Goal: Task Accomplishment & Management: Use online tool/utility

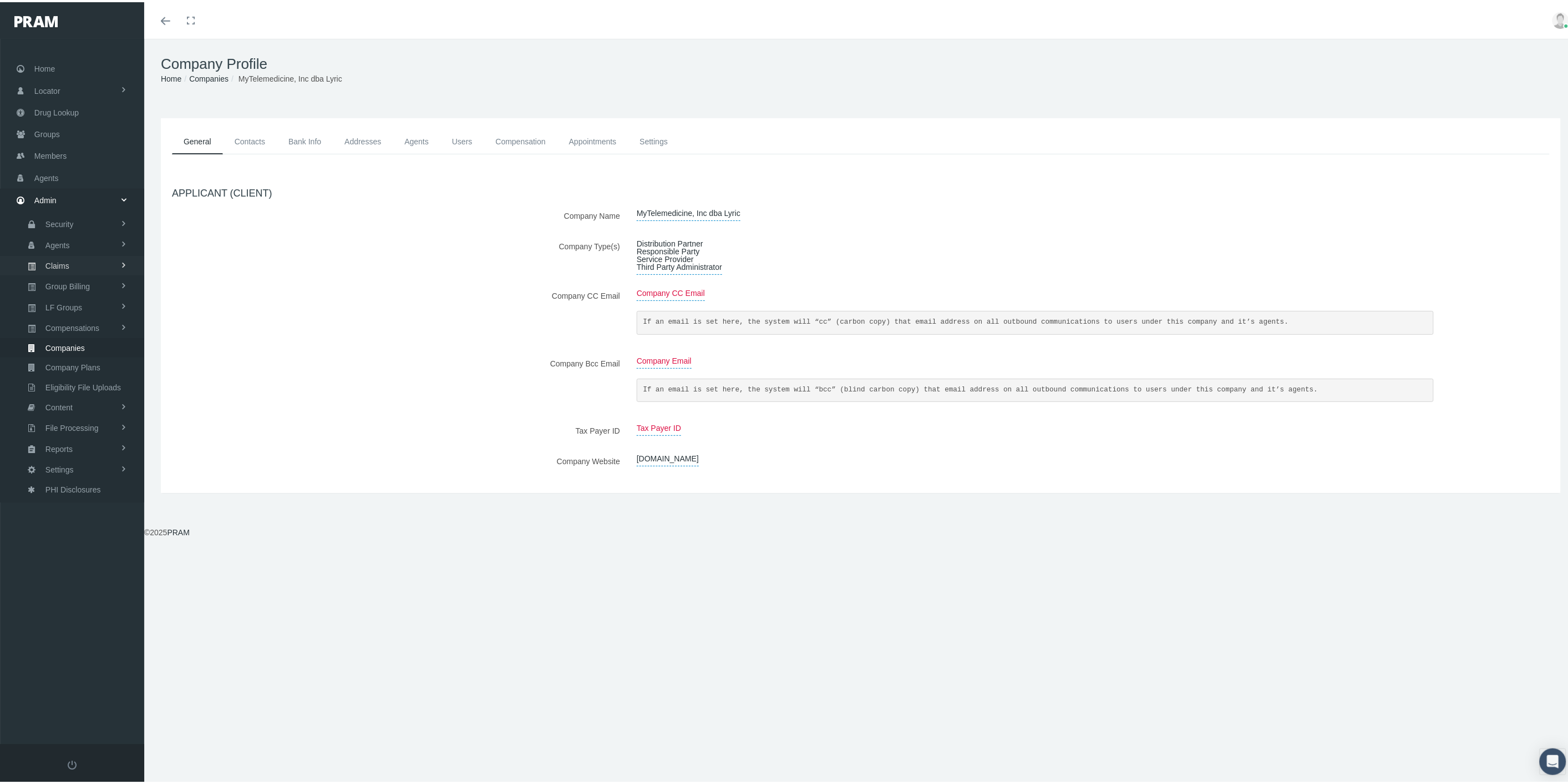
click at [67, 258] on span "Claims" at bounding box center [57, 264] width 24 height 19
click at [79, 339] on span "Daily Claims Files" at bounding box center [74, 345] width 62 height 19
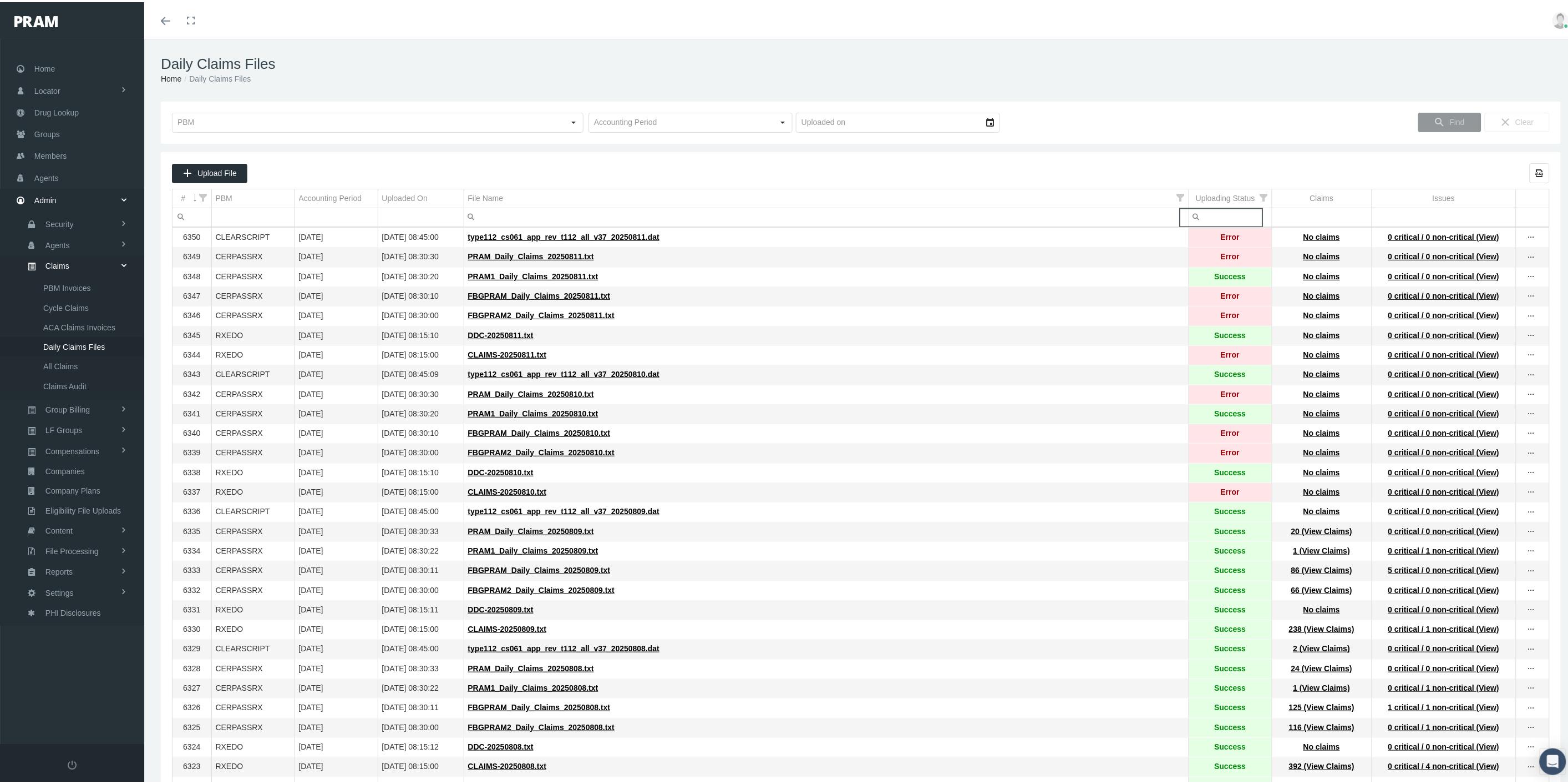
click at [1211, 213] on input "Filter cell" at bounding box center [1230, 215] width 83 height 18
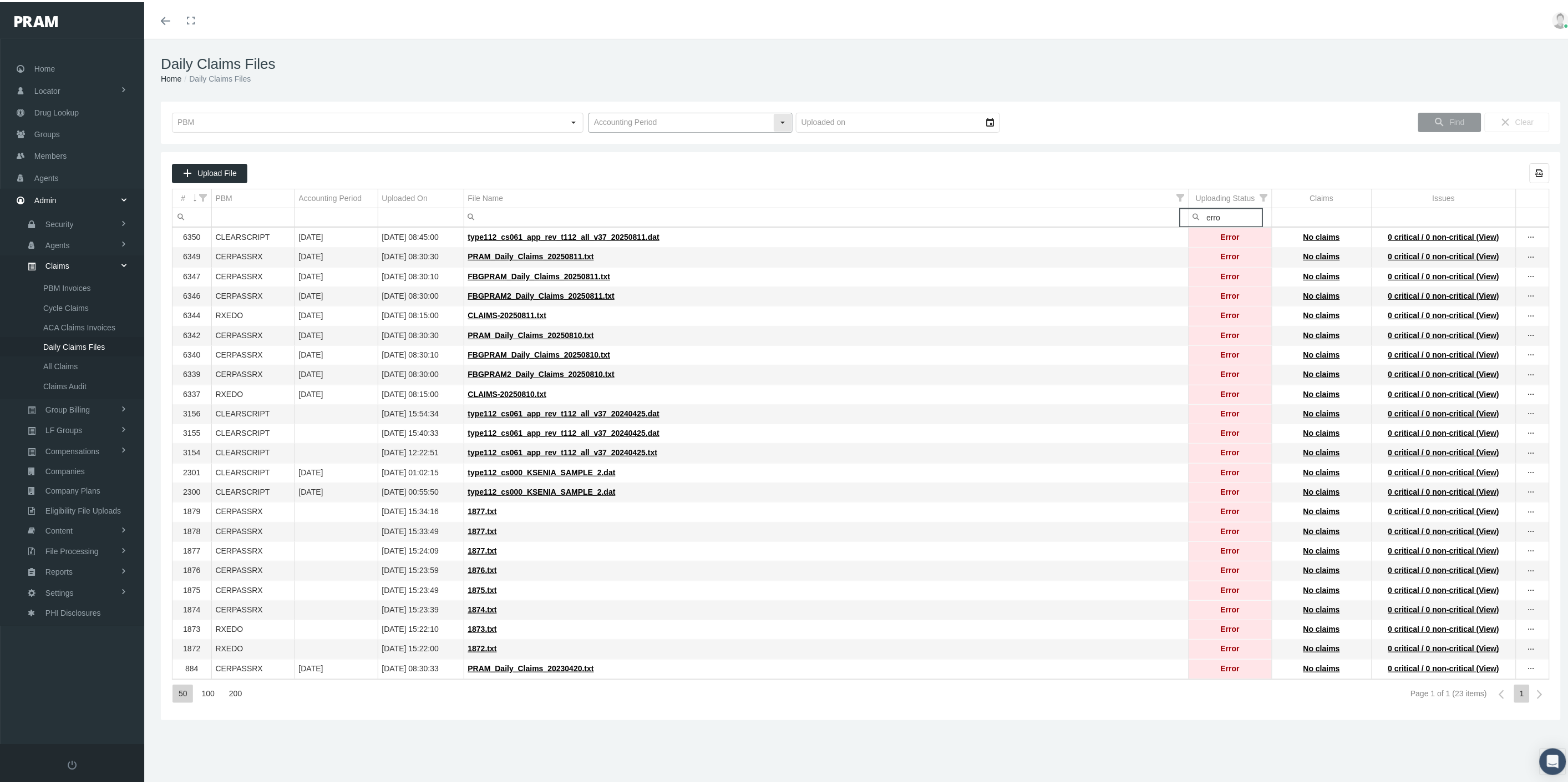
type input "erro"
click at [648, 118] on input "text" at bounding box center [681, 120] width 184 height 19
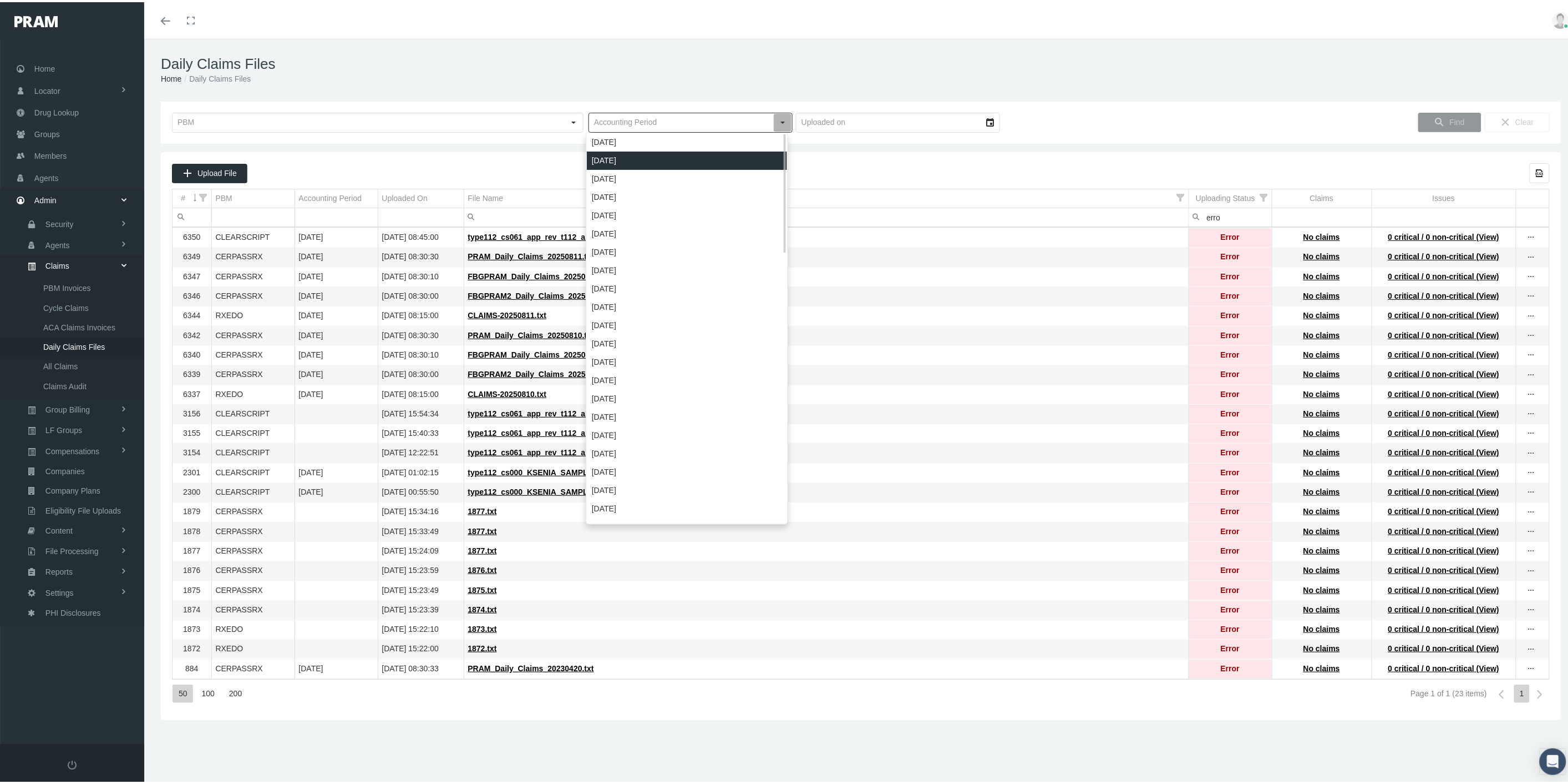
click at [639, 159] on div "August 2025" at bounding box center [687, 158] width 200 height 18
type input "August 2025"
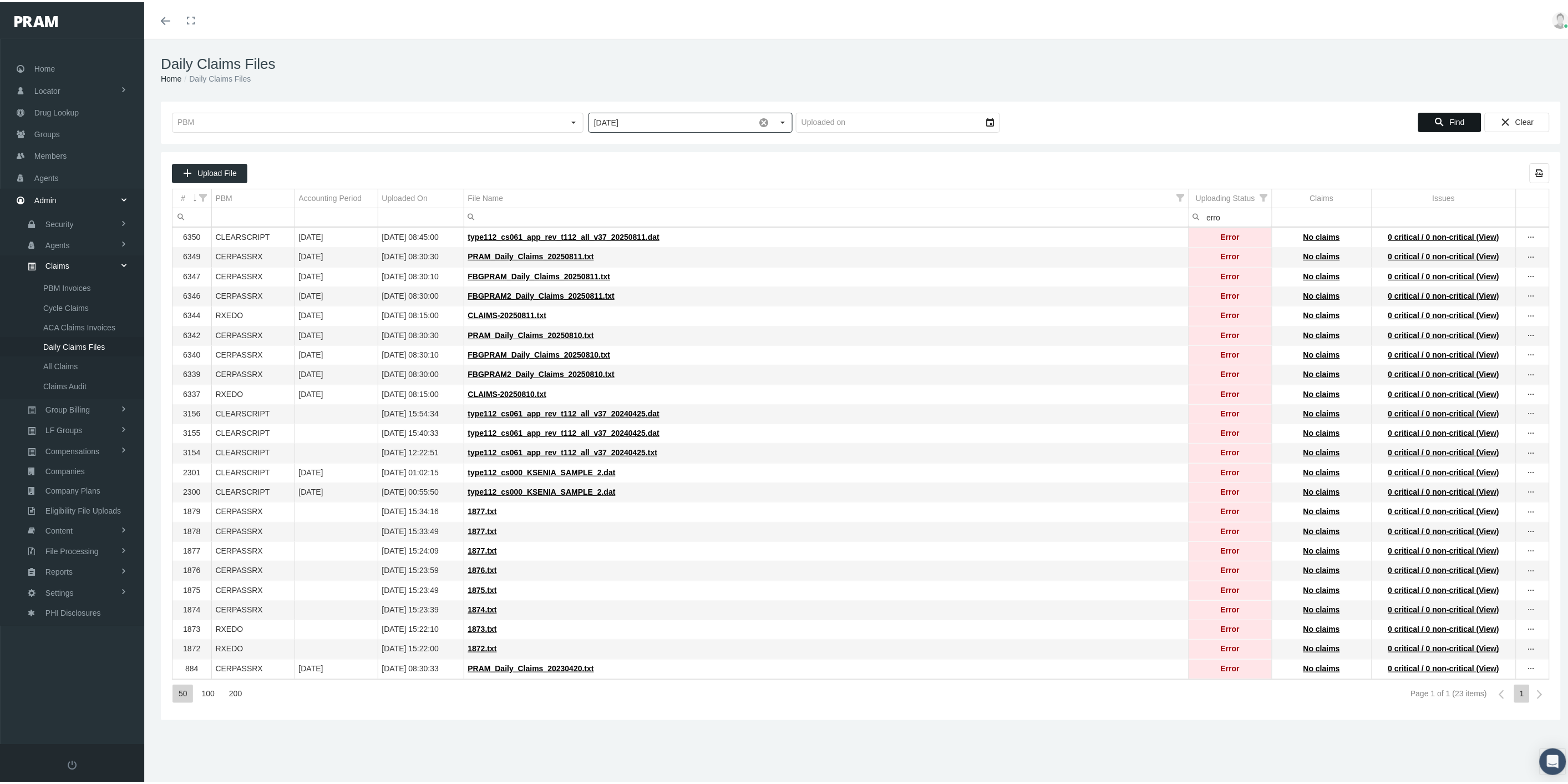
click at [1435, 121] on icon "Find" at bounding box center [1440, 120] width 10 height 10
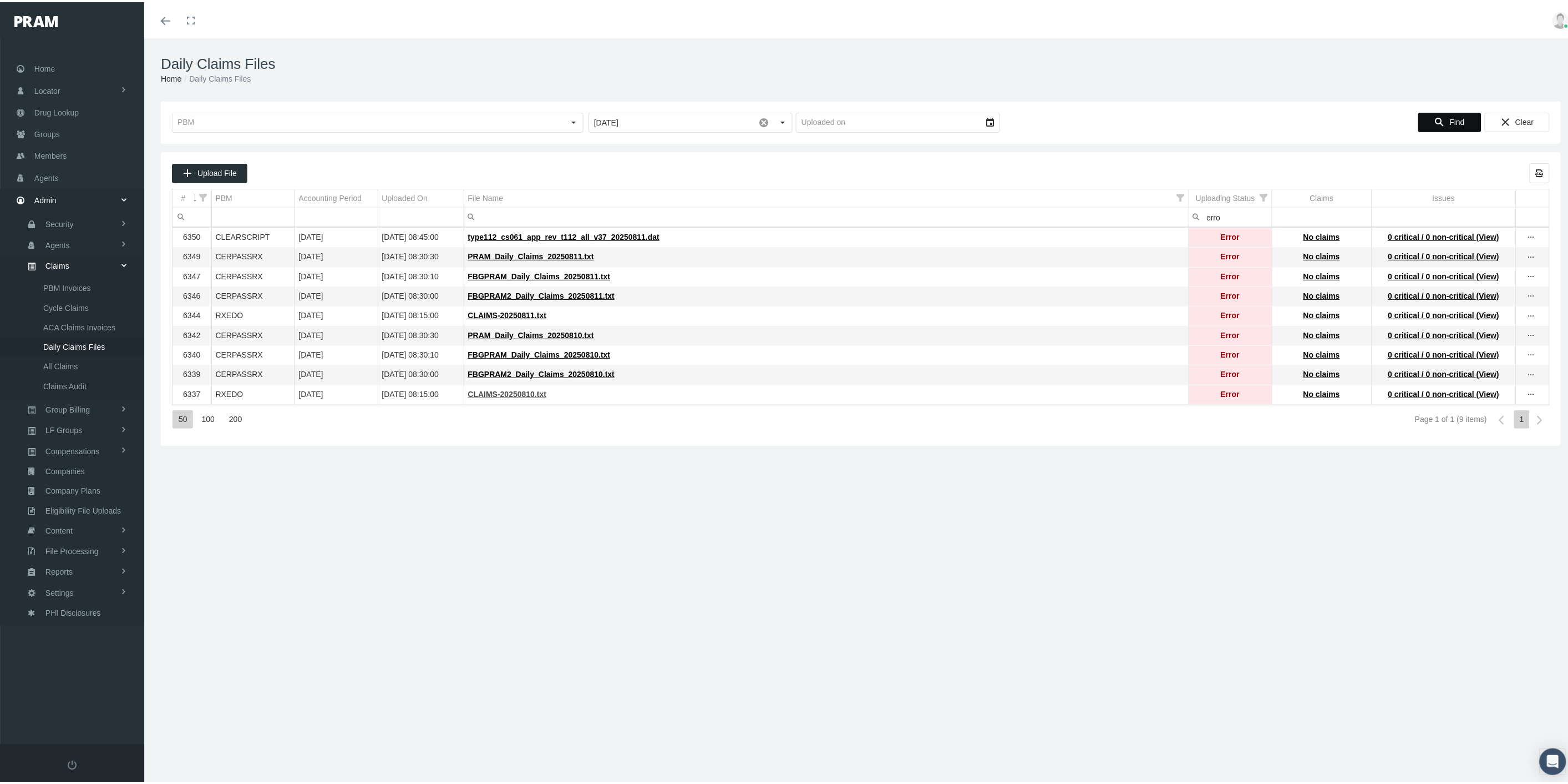
click at [524, 397] on span "CLAIMS-20250810.txt" at bounding box center [508, 392] width 79 height 9
click at [529, 377] on span "FBGPRAM2_Daily_Claims_20250810.txt" at bounding box center [542, 372] width 147 height 9
click at [525, 357] on span "FBGPRAM_Daily_Claims_20250810.txt" at bounding box center [539, 352] width 142 height 9
click at [524, 337] on span "PRAM_Daily_Claims_20250810.txt" at bounding box center [531, 333] width 126 height 9
click at [526, 317] on span "CLAIMS-20250811.txt" at bounding box center [508, 313] width 79 height 9
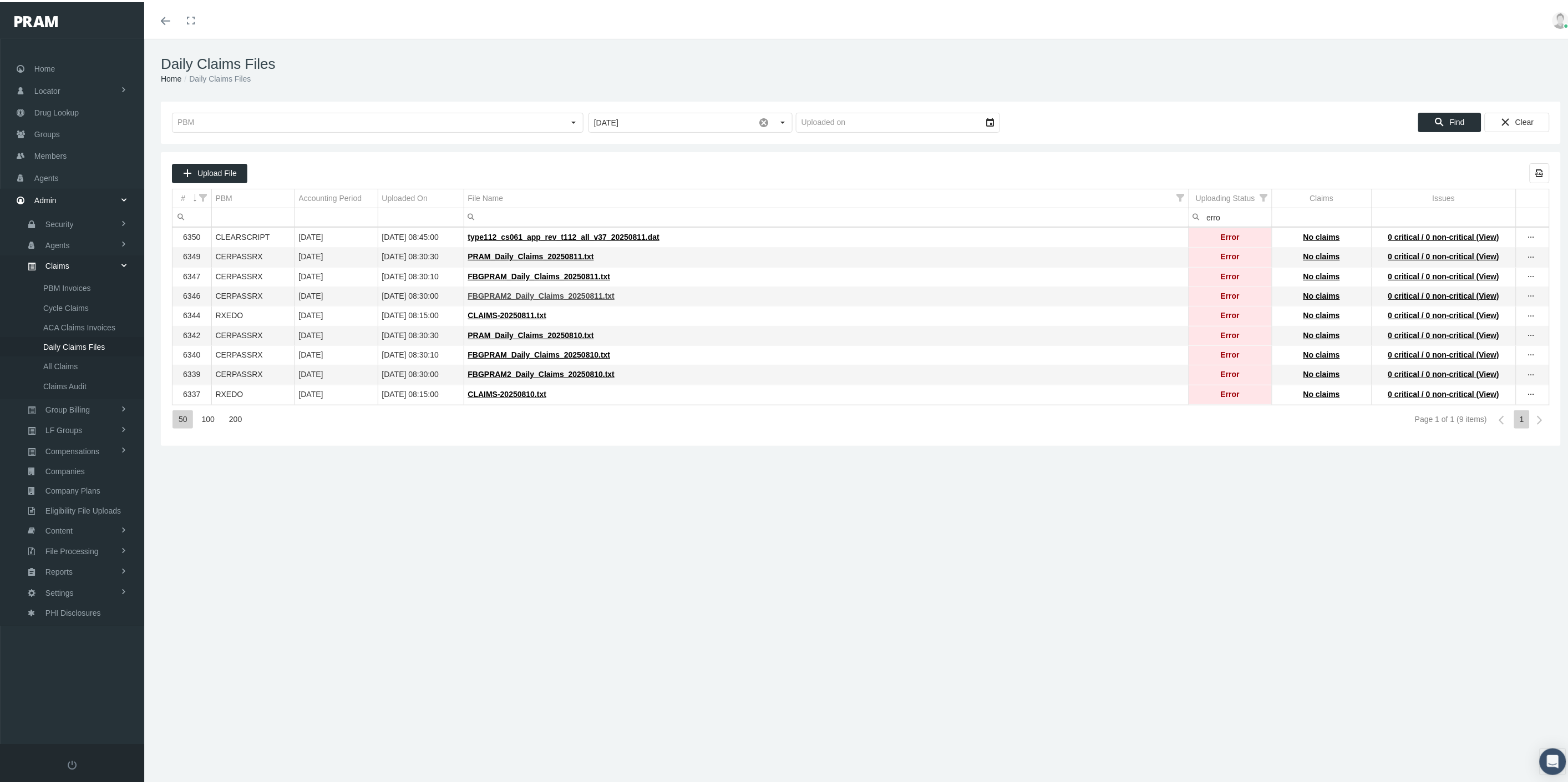
click at [537, 297] on span "FBGPRAM2_Daily_Claims_20250811.txt" at bounding box center [542, 294] width 147 height 9
click at [546, 278] on span "FBGPRAM_Daily_Claims_20250811.txt" at bounding box center [539, 274] width 142 height 9
click at [552, 256] on span "PRAM_Daily_Claims_20250811.txt" at bounding box center [531, 254] width 126 height 9
click at [559, 237] on span "type112_cs061_app_rev_t112_all_v37_20250811.dat" at bounding box center [564, 234] width 192 height 9
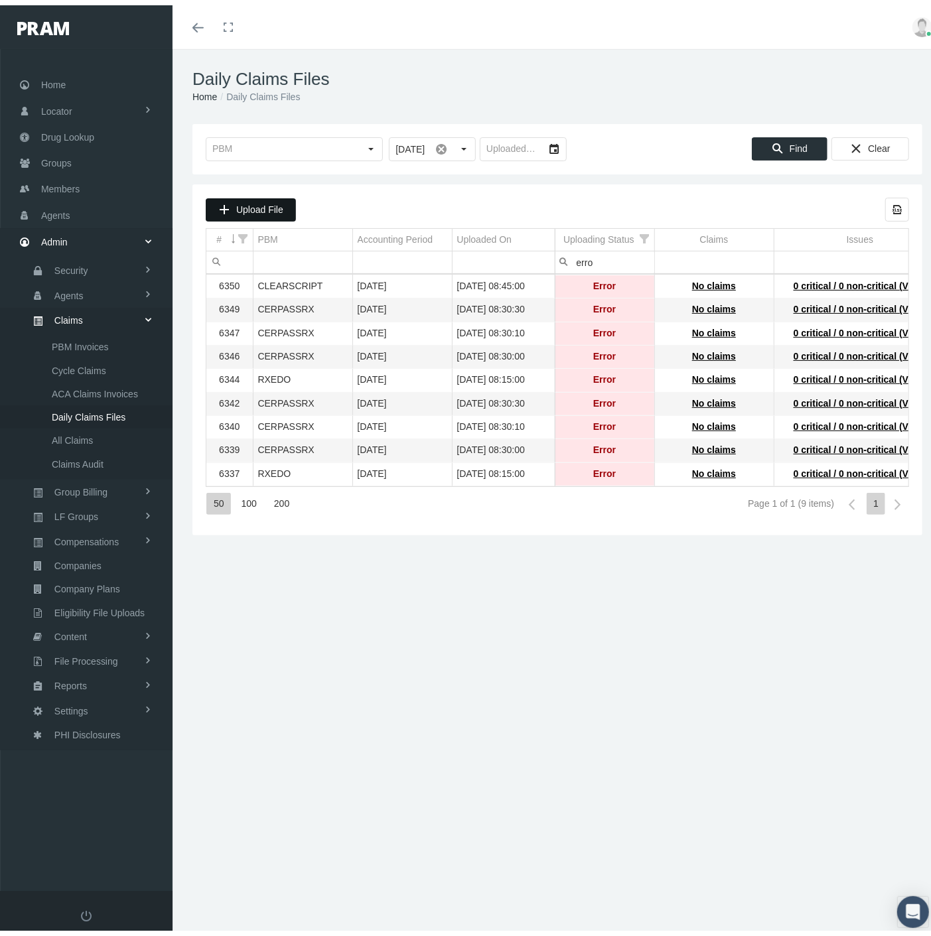
click at [263, 204] on span "Upload File" at bounding box center [259, 204] width 47 height 11
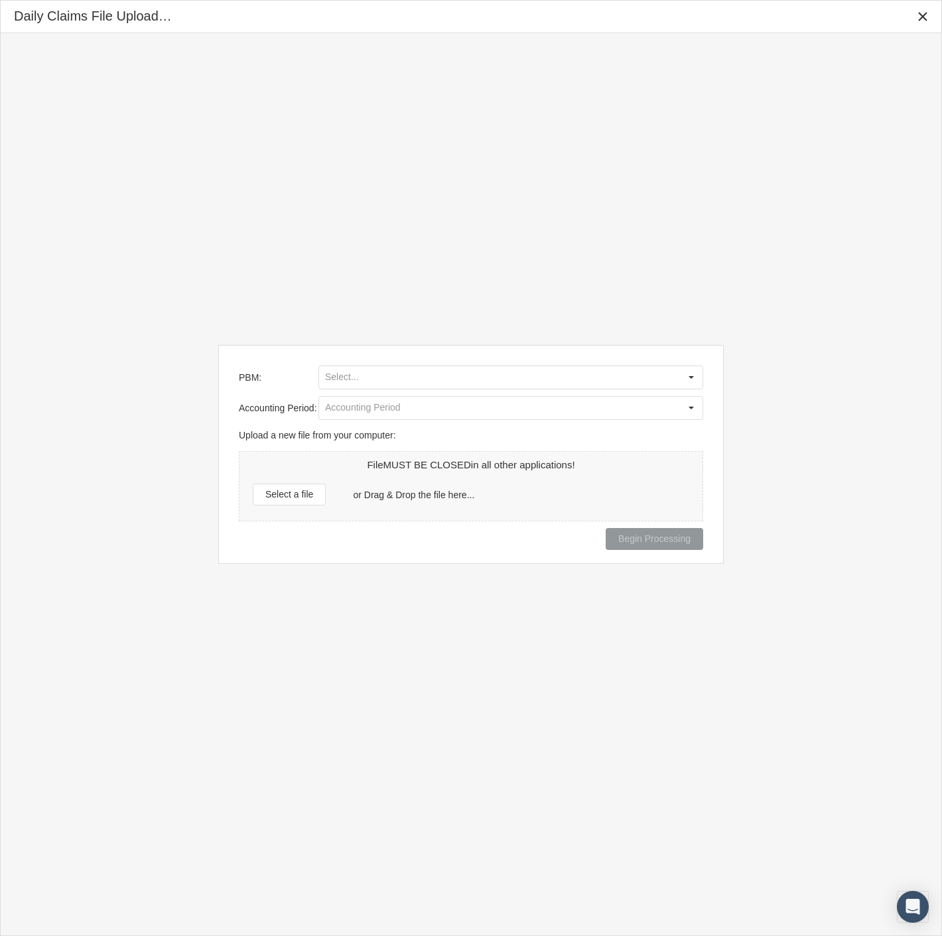
click at [340, 365] on div "PBM: Accounting Period: Upload a new file from your computer: File MUST BE CLOS…" at bounding box center [470, 454] width 505 height 218
click at [339, 372] on input "PBM:" at bounding box center [499, 377] width 361 height 23
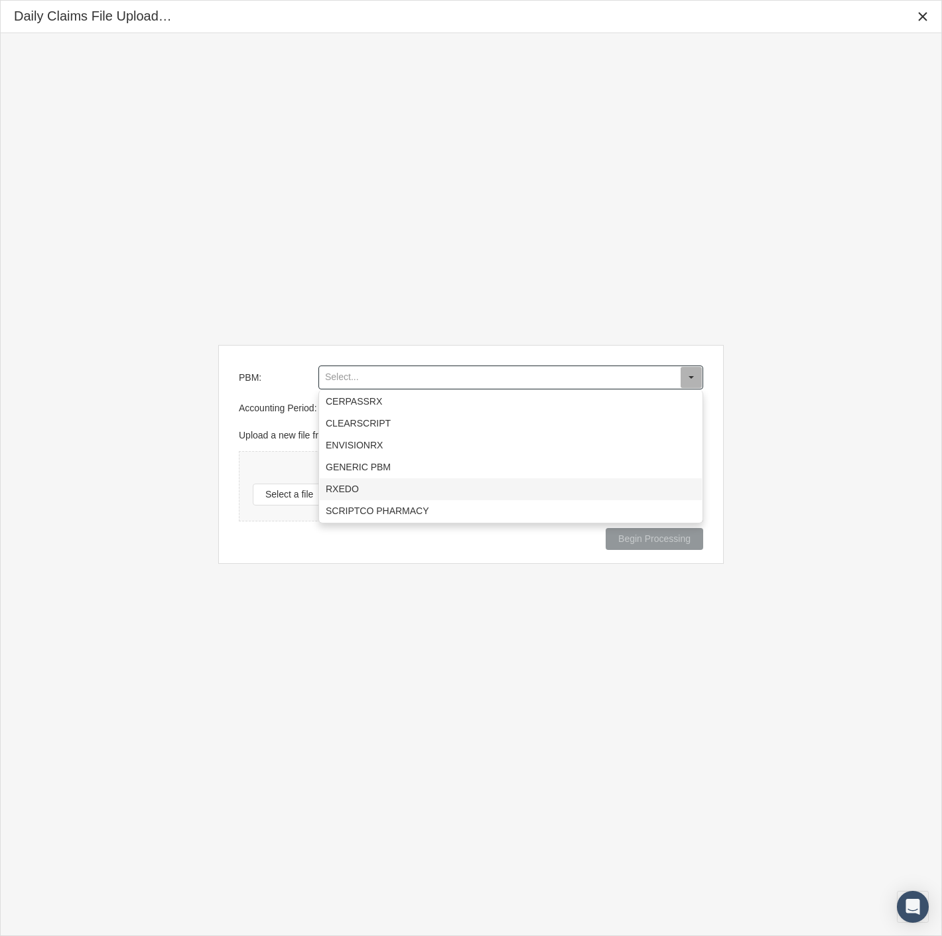
click at [361, 485] on div "RXEDO" at bounding box center [511, 489] width 382 height 22
type input "RXEDO"
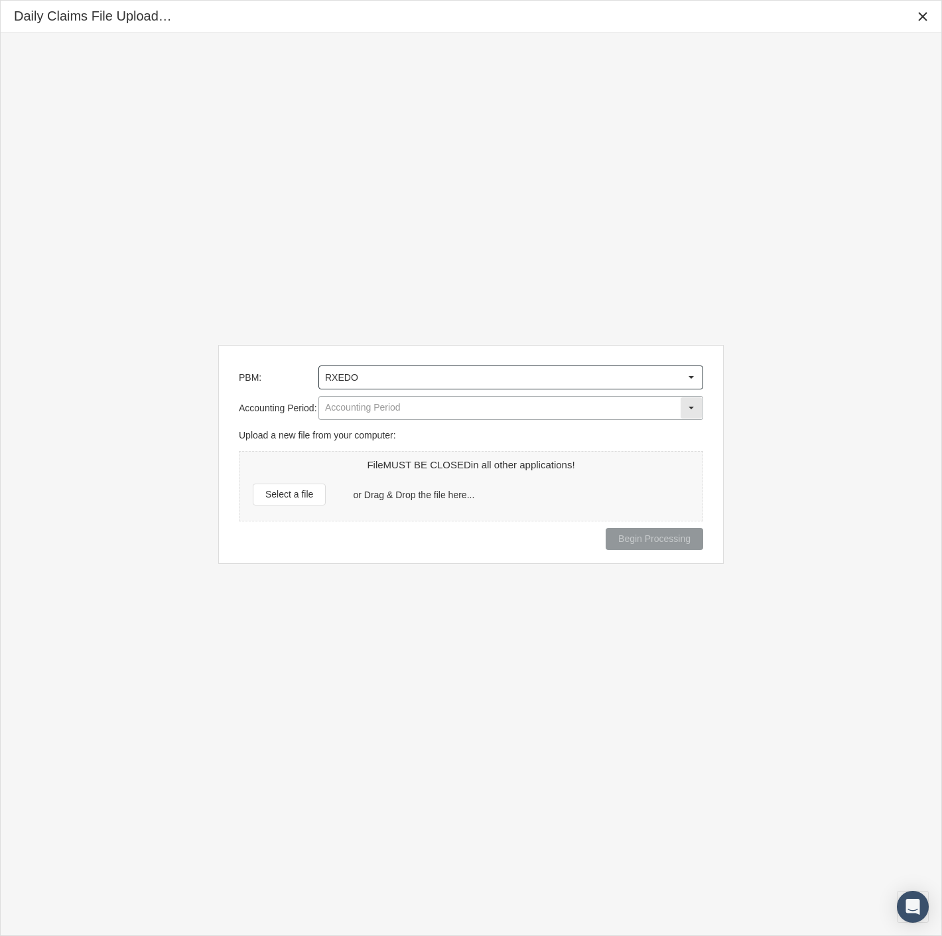
click at [367, 407] on input "Accounting Period:" at bounding box center [499, 408] width 361 height 23
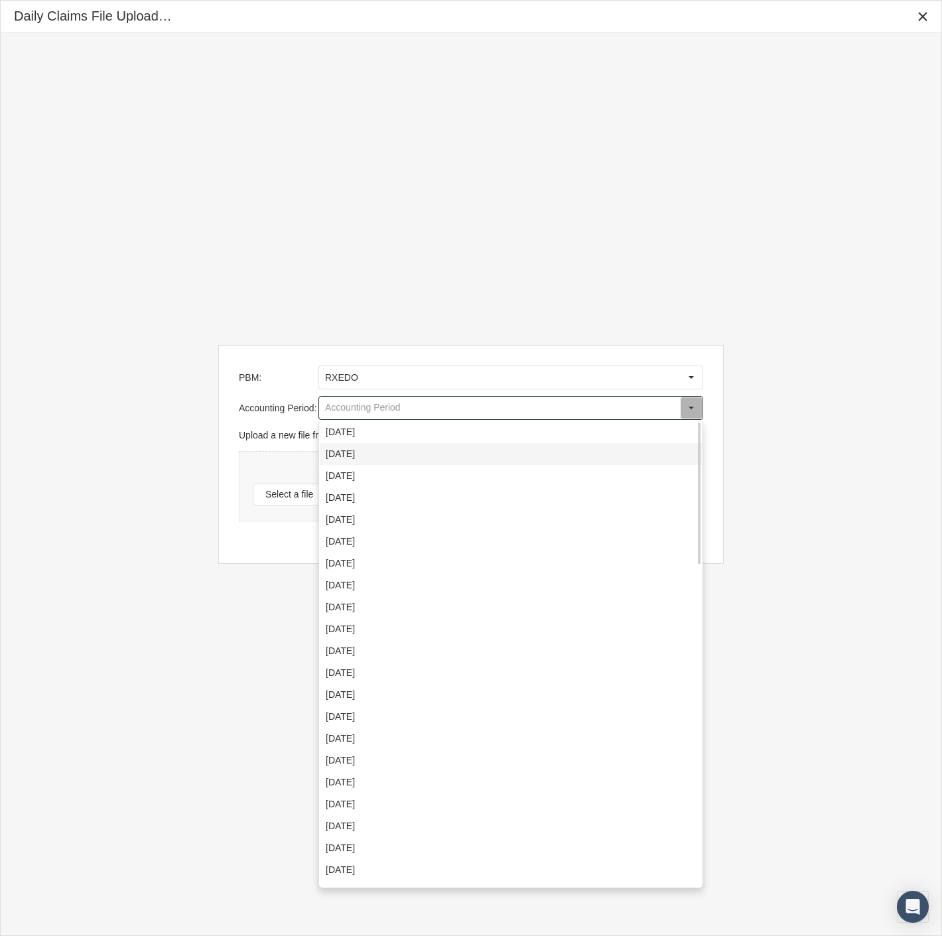
click at [365, 459] on div "August 2025" at bounding box center [511, 454] width 382 height 22
type input "August 2025"
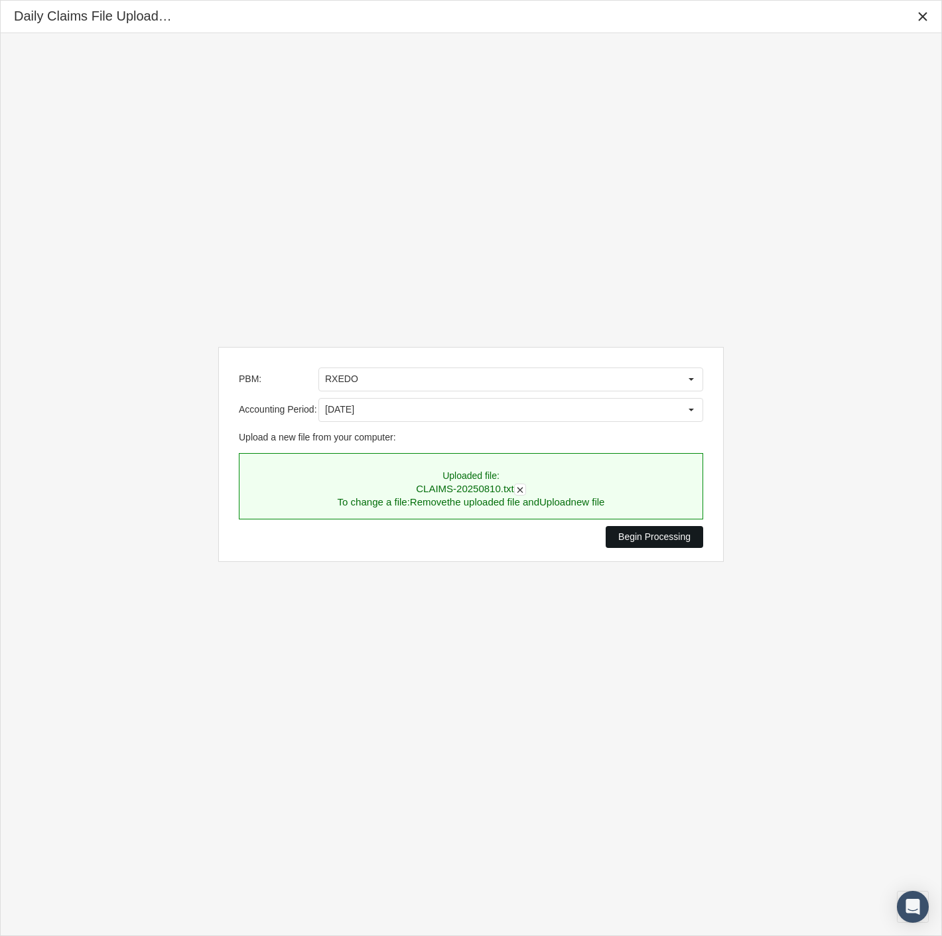
click at [645, 535] on span "Begin Processing" at bounding box center [654, 536] width 72 height 11
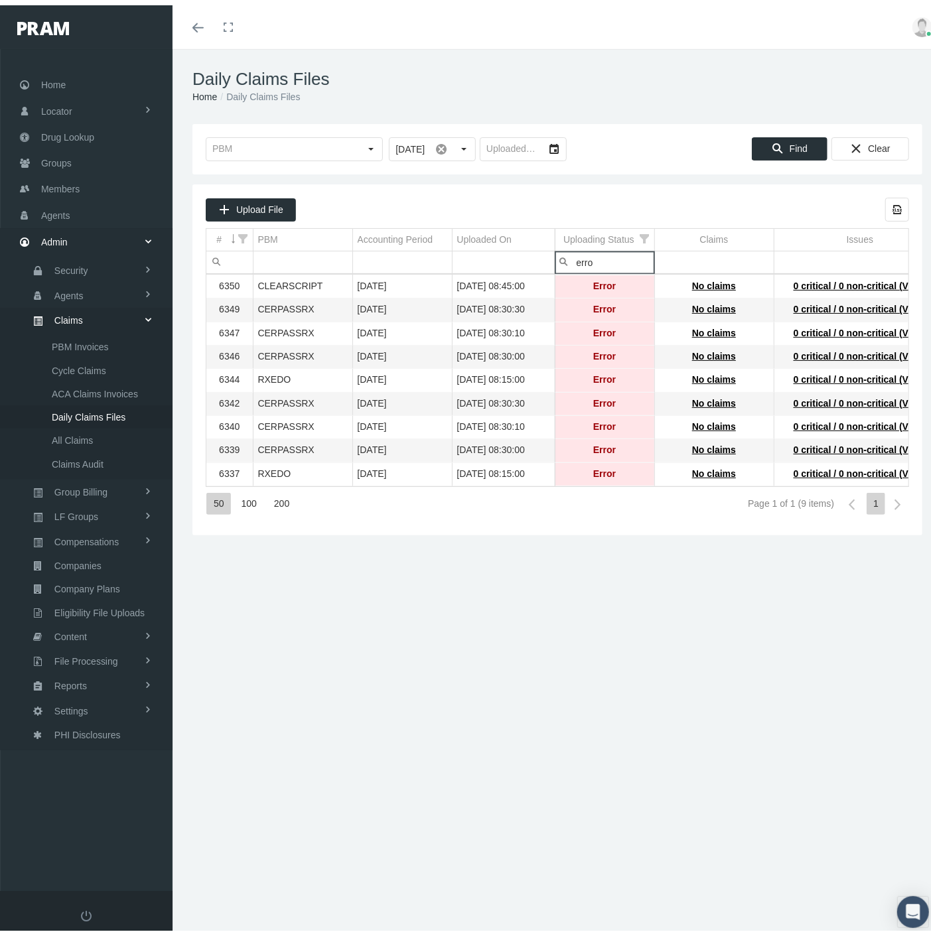
drag, startPoint x: 606, startPoint y: 261, endPoint x: 574, endPoint y: 261, distance: 31.8
click at [574, 261] on input "erro" at bounding box center [604, 257] width 99 height 22
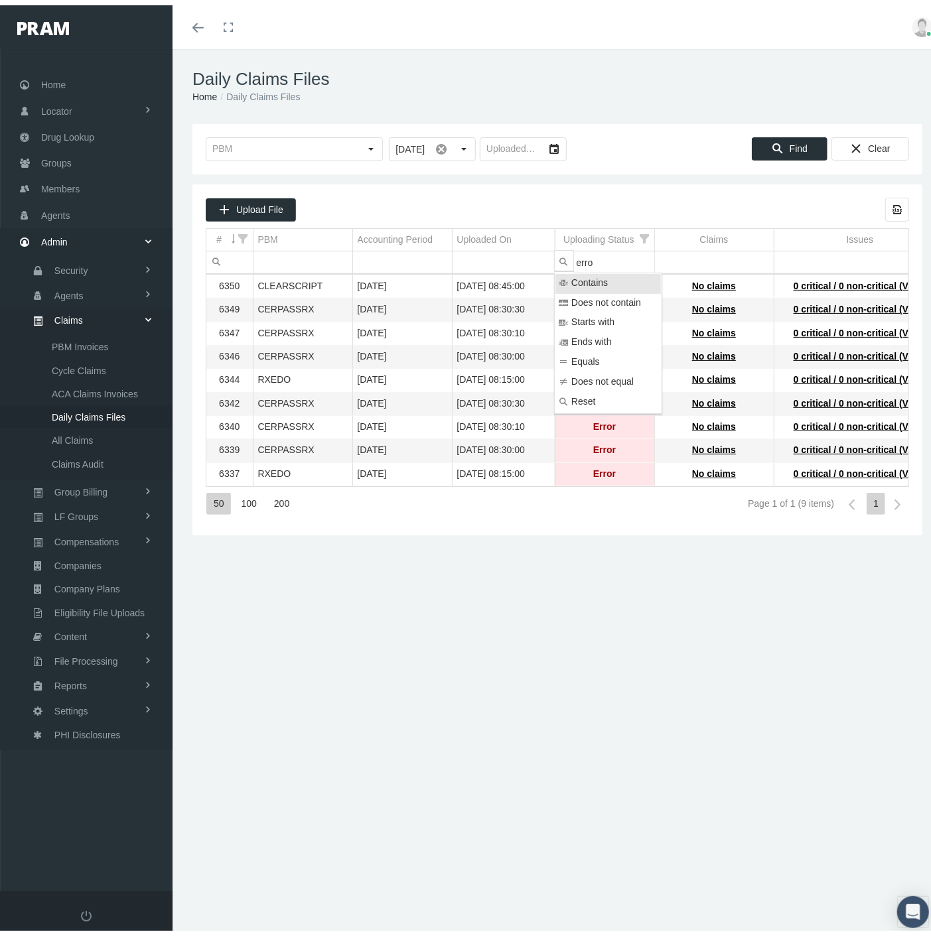
click at [612, 254] on input "erro" at bounding box center [604, 257] width 99 height 22
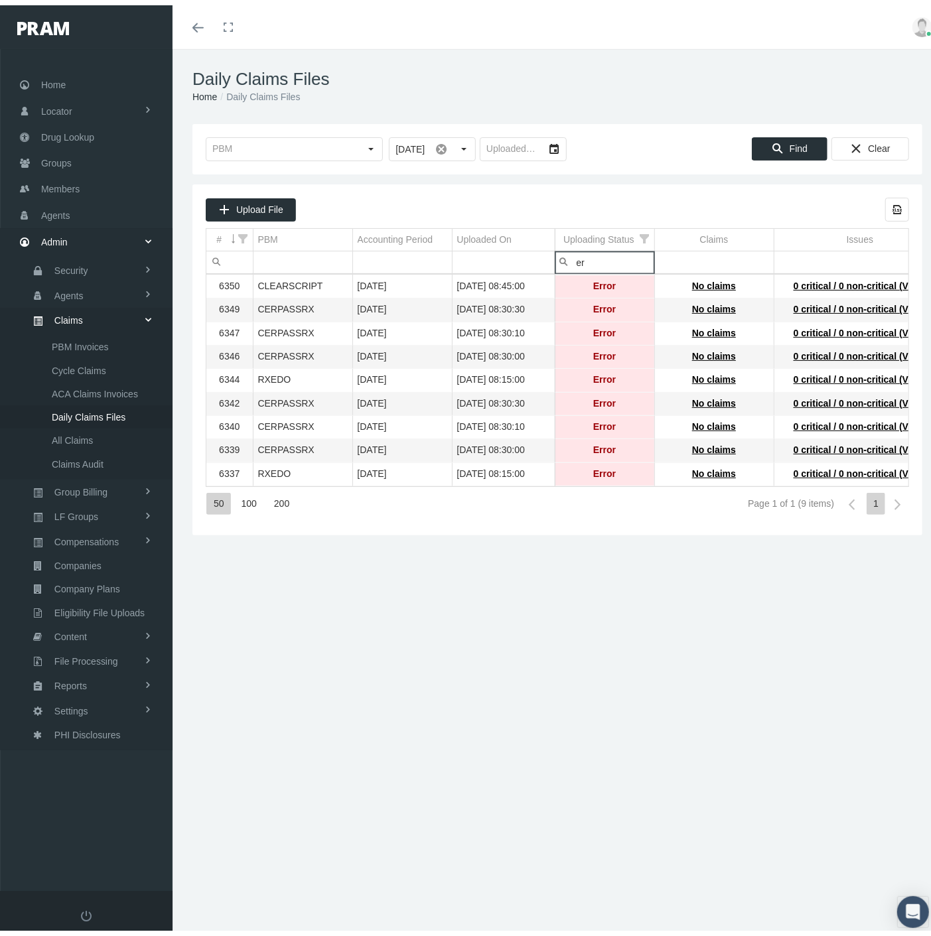
type input "e"
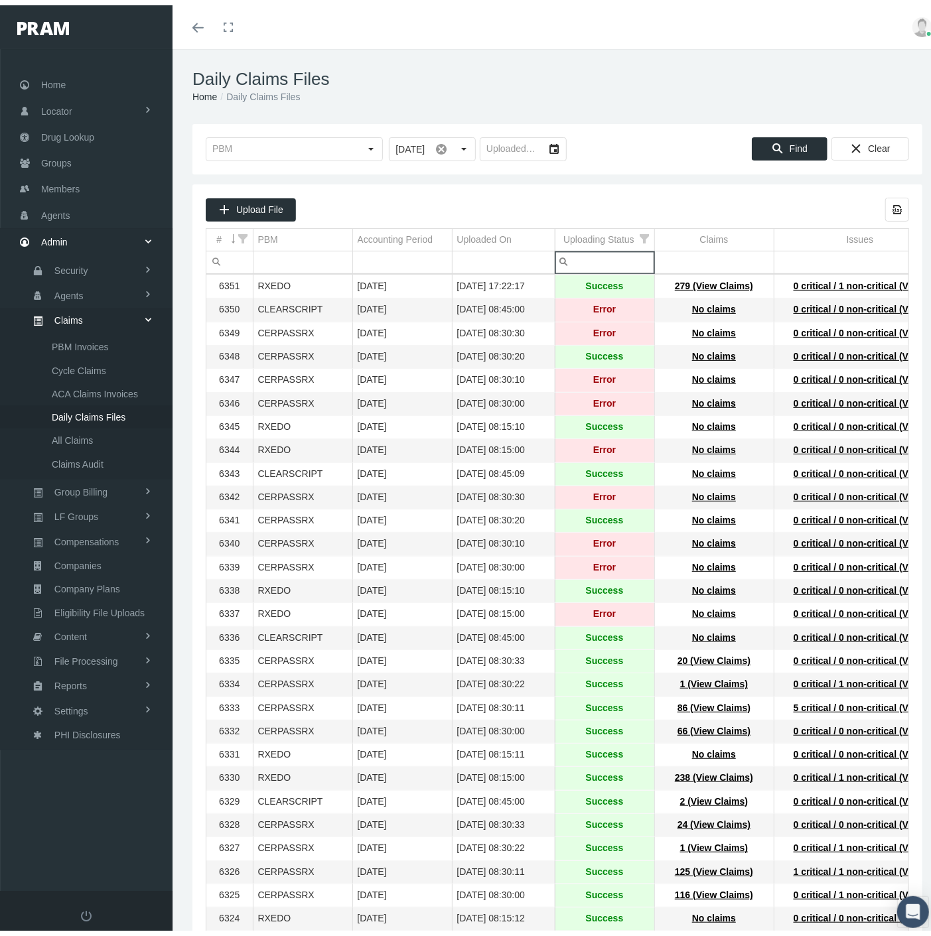
click at [667, 198] on div "Upload File Export all data to Excel" at bounding box center [557, 204] width 703 height 24
click at [248, 207] on span "Upload File" at bounding box center [259, 204] width 47 height 11
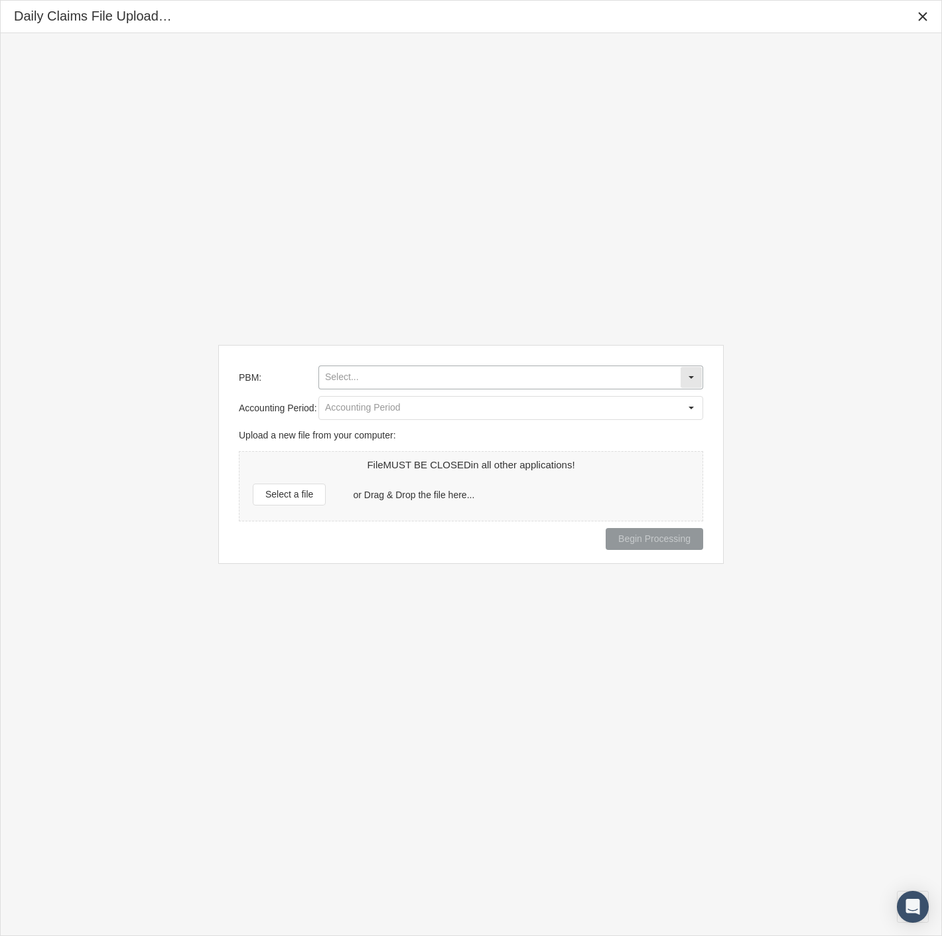
click at [456, 376] on input "PBM:" at bounding box center [499, 377] width 361 height 23
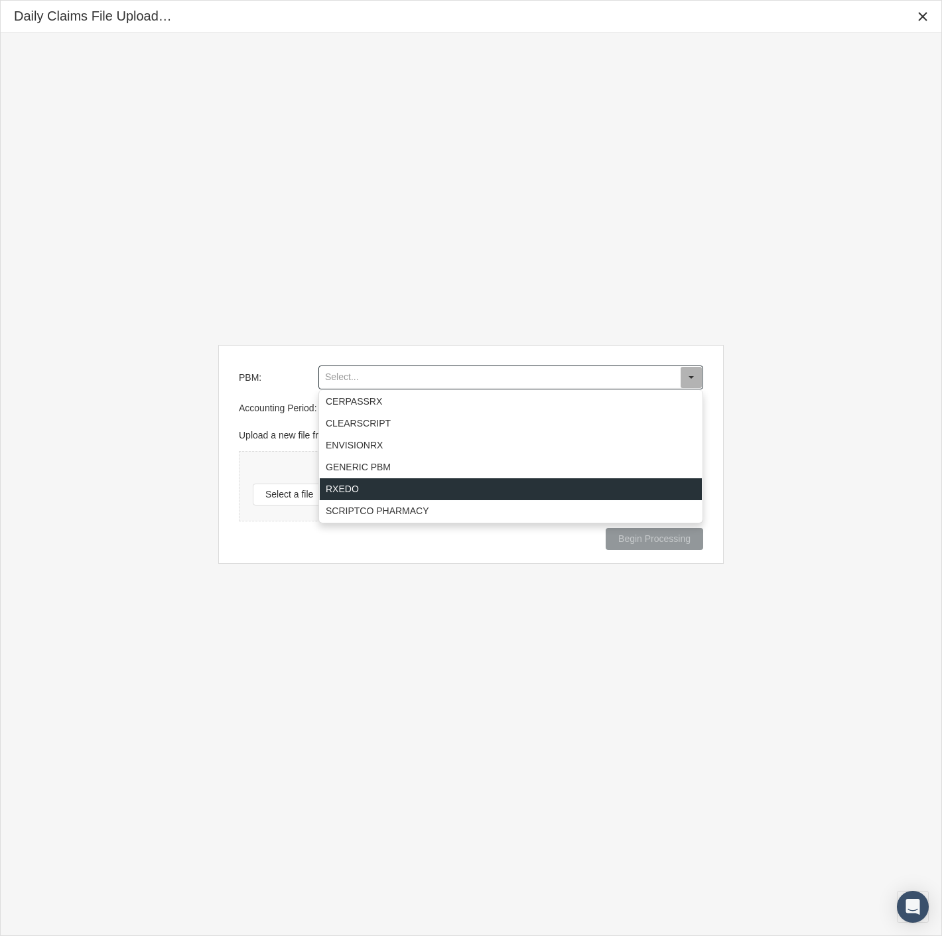
click at [425, 486] on div "RXEDO" at bounding box center [511, 489] width 382 height 22
type input "RXEDO"
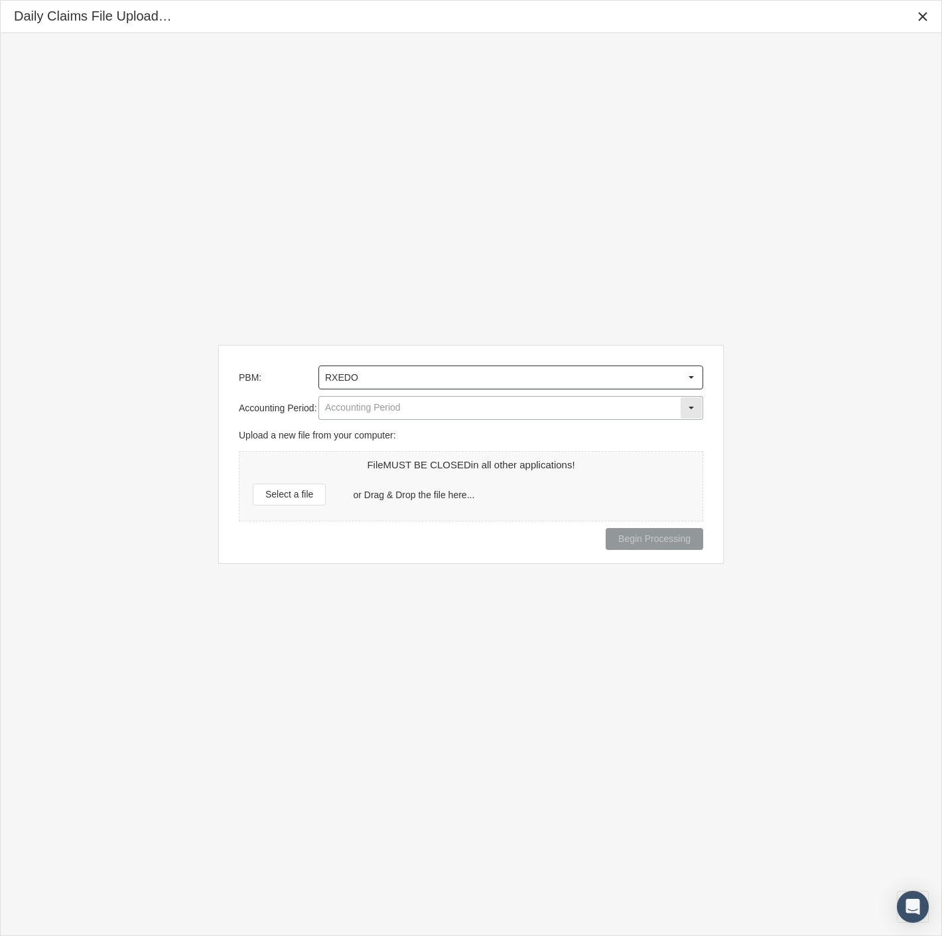
click at [403, 403] on input "Accounting Period:" at bounding box center [499, 408] width 361 height 23
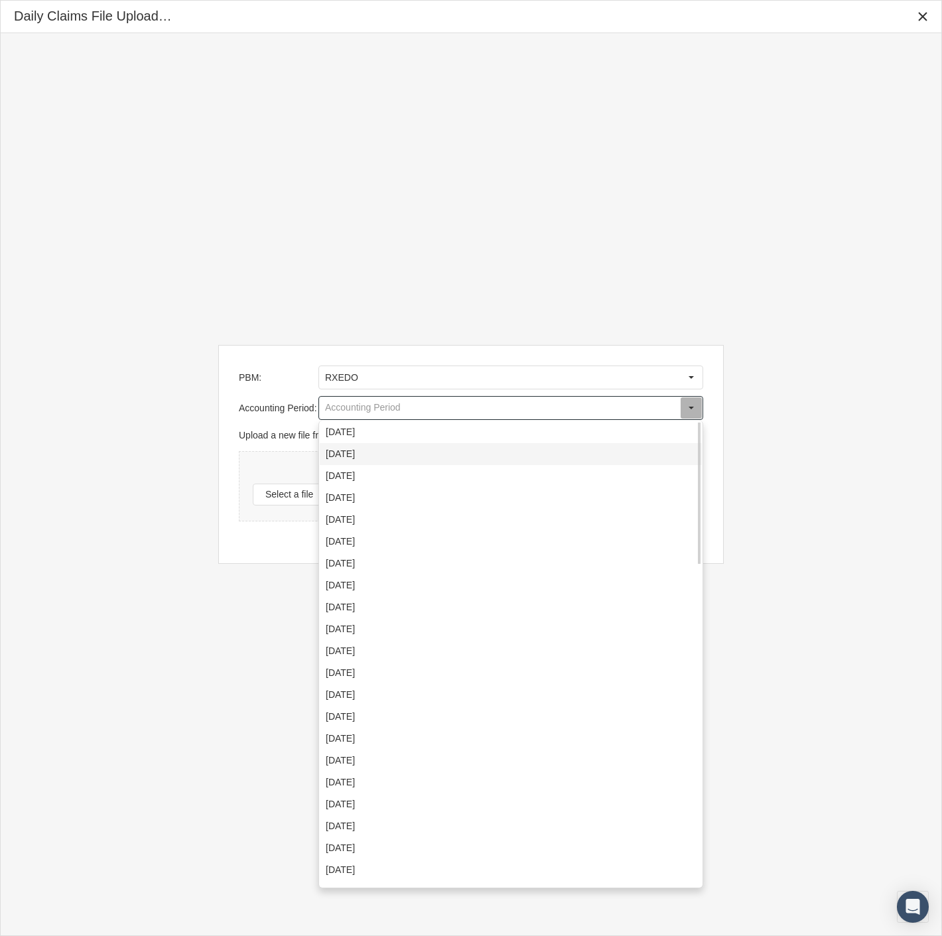
click at [395, 460] on div "August 2025" at bounding box center [511, 454] width 382 height 22
type input "August 2025"
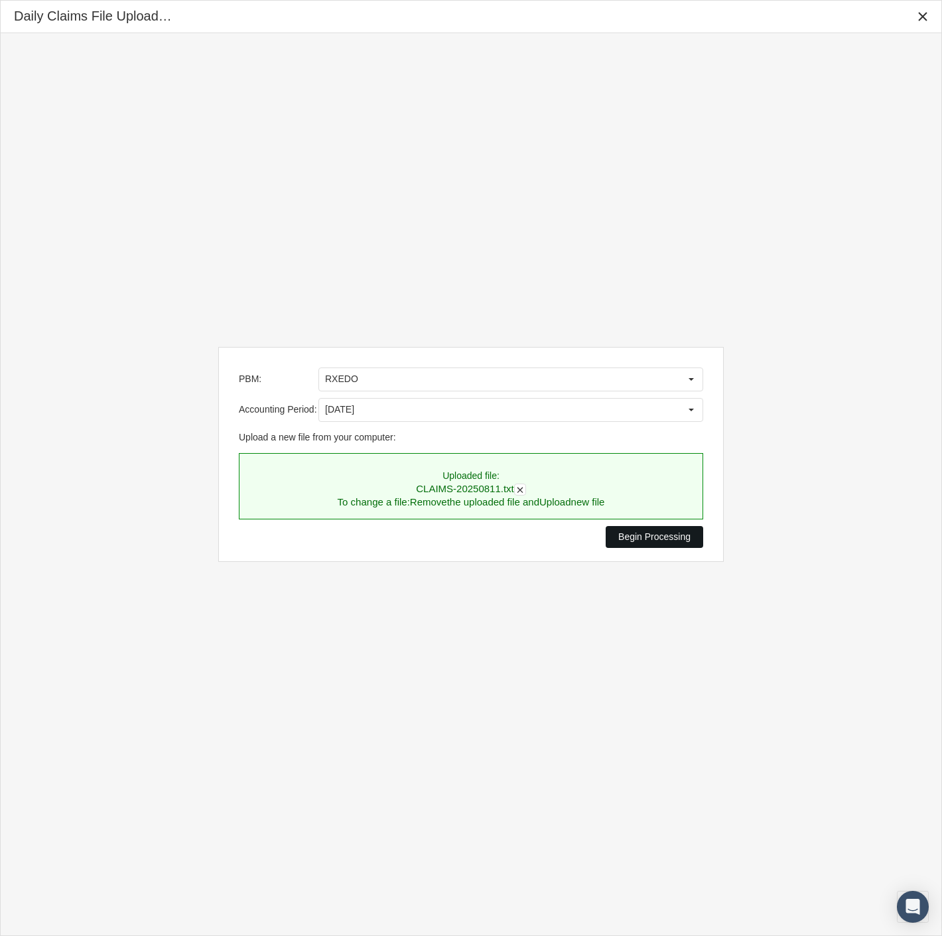
click at [665, 537] on span "Begin Processing" at bounding box center [654, 536] width 72 height 11
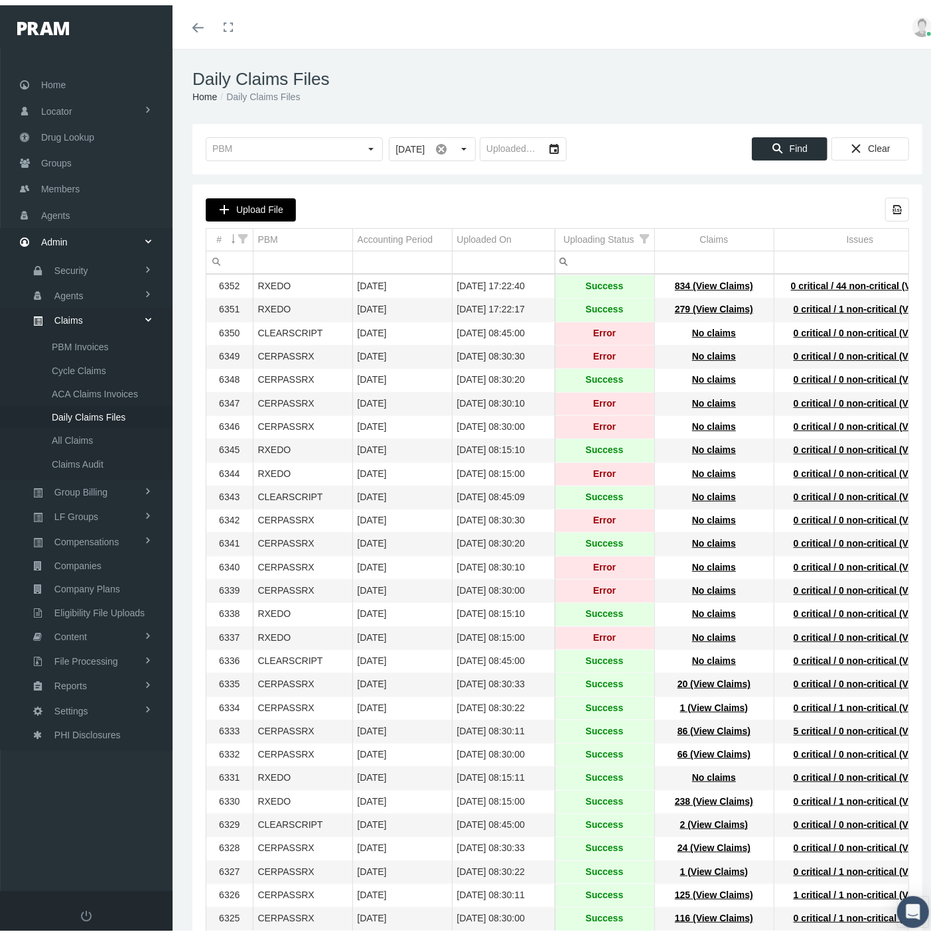
click at [261, 202] on span "Upload File" at bounding box center [259, 204] width 47 height 11
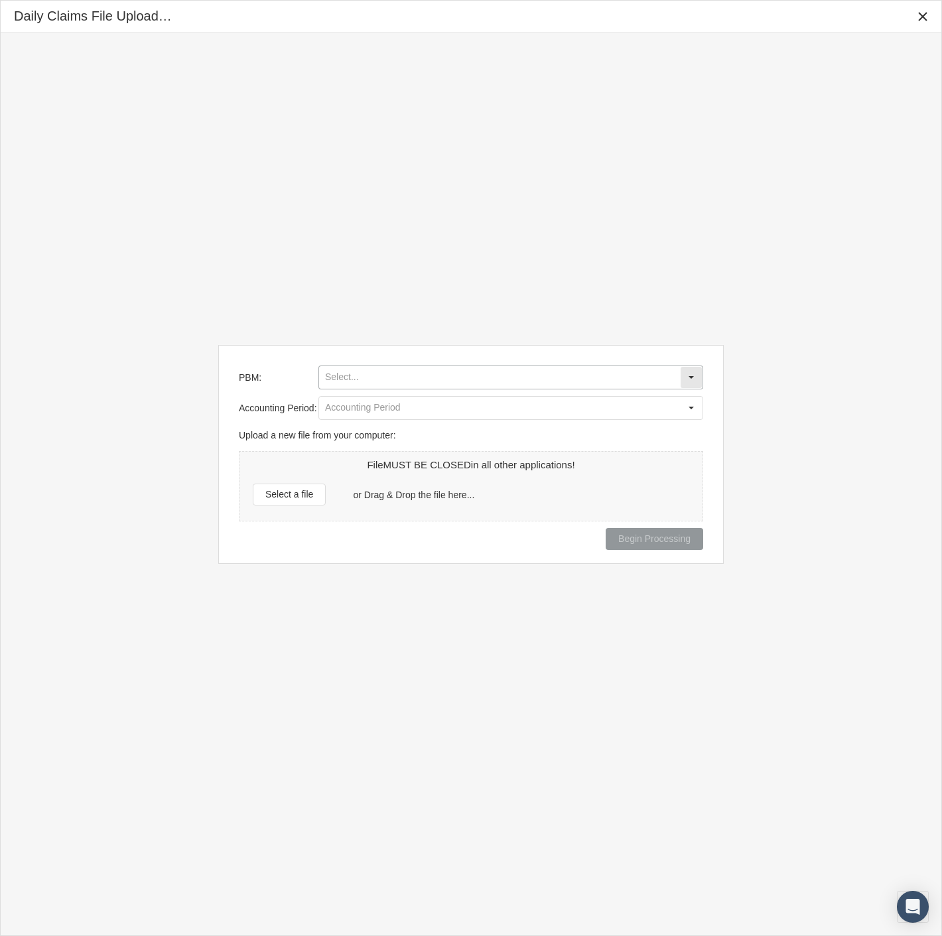
click at [345, 373] on input "PBM:" at bounding box center [499, 377] width 361 height 23
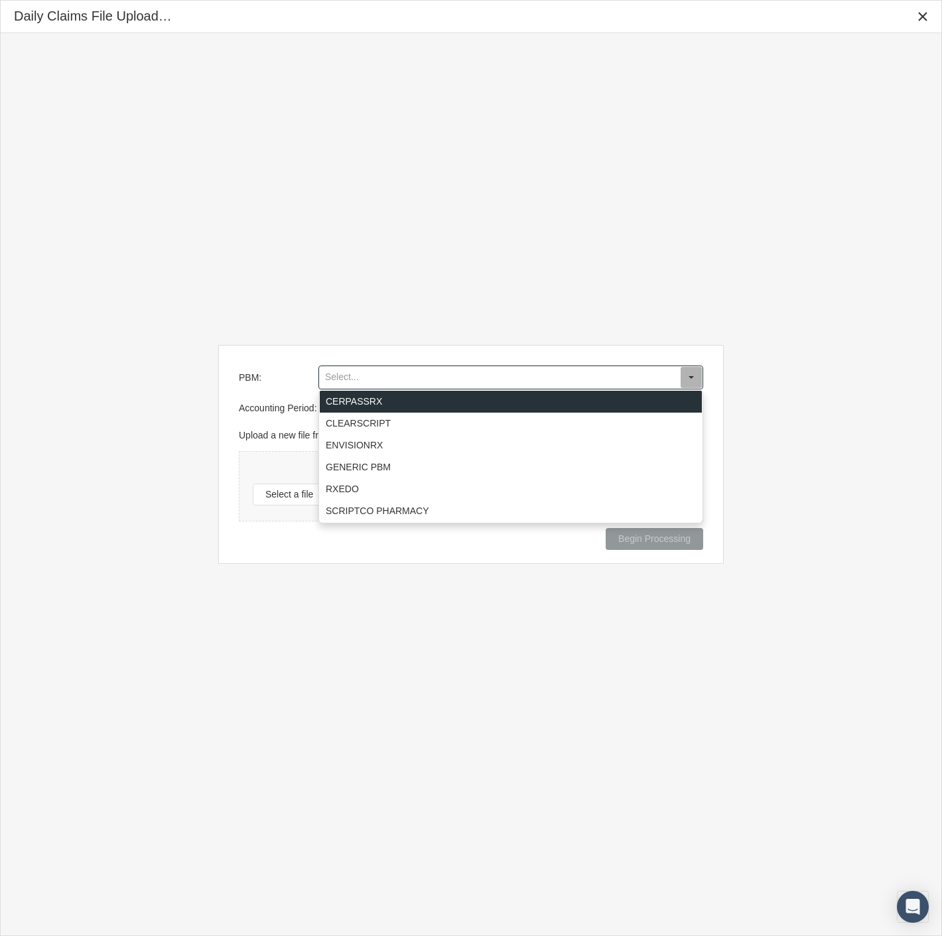
click at [366, 405] on div "CERPASSRX" at bounding box center [511, 402] width 382 height 22
type input "CERPASSRX"
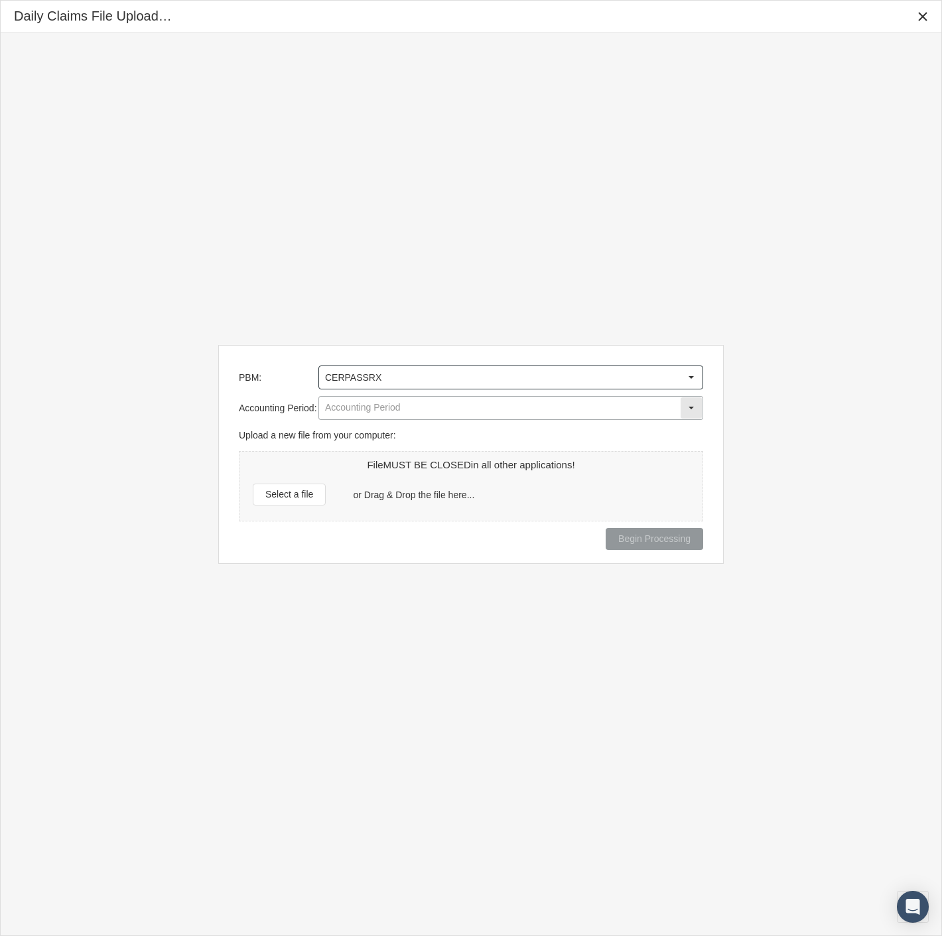
click at [367, 414] on input "Accounting Period:" at bounding box center [499, 408] width 361 height 23
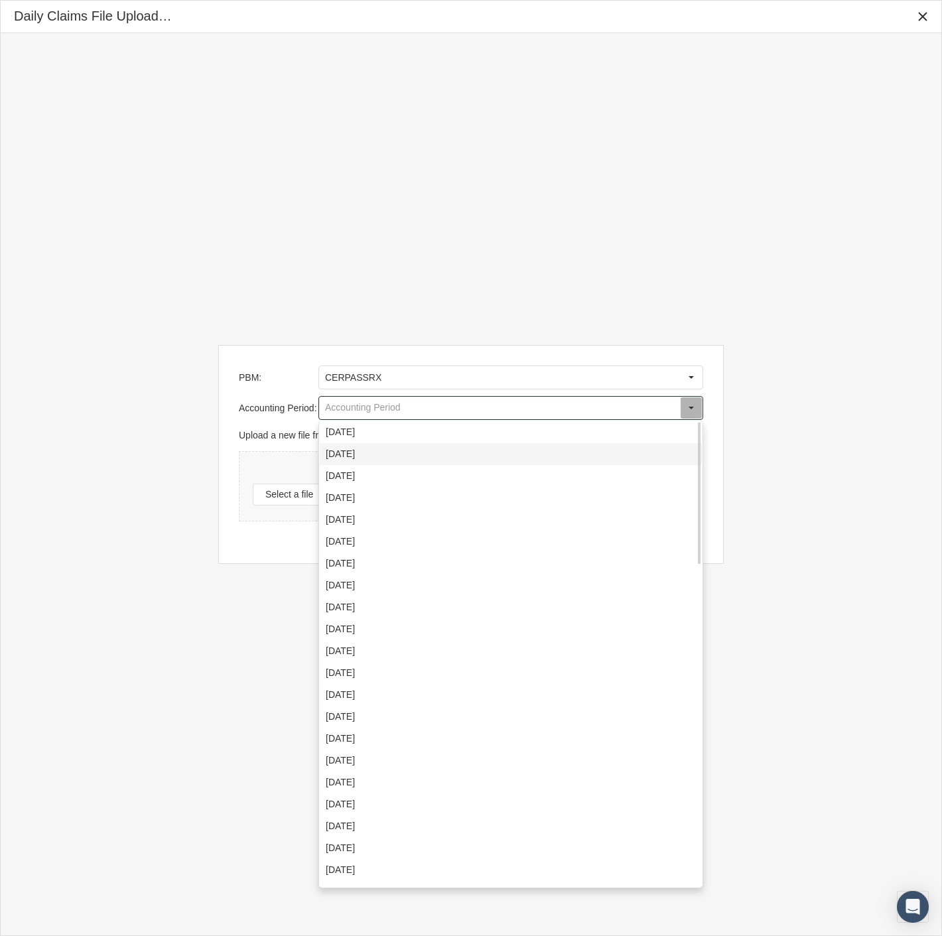
click at [381, 454] on div "August 2025" at bounding box center [511, 454] width 382 height 22
type input "August 2025"
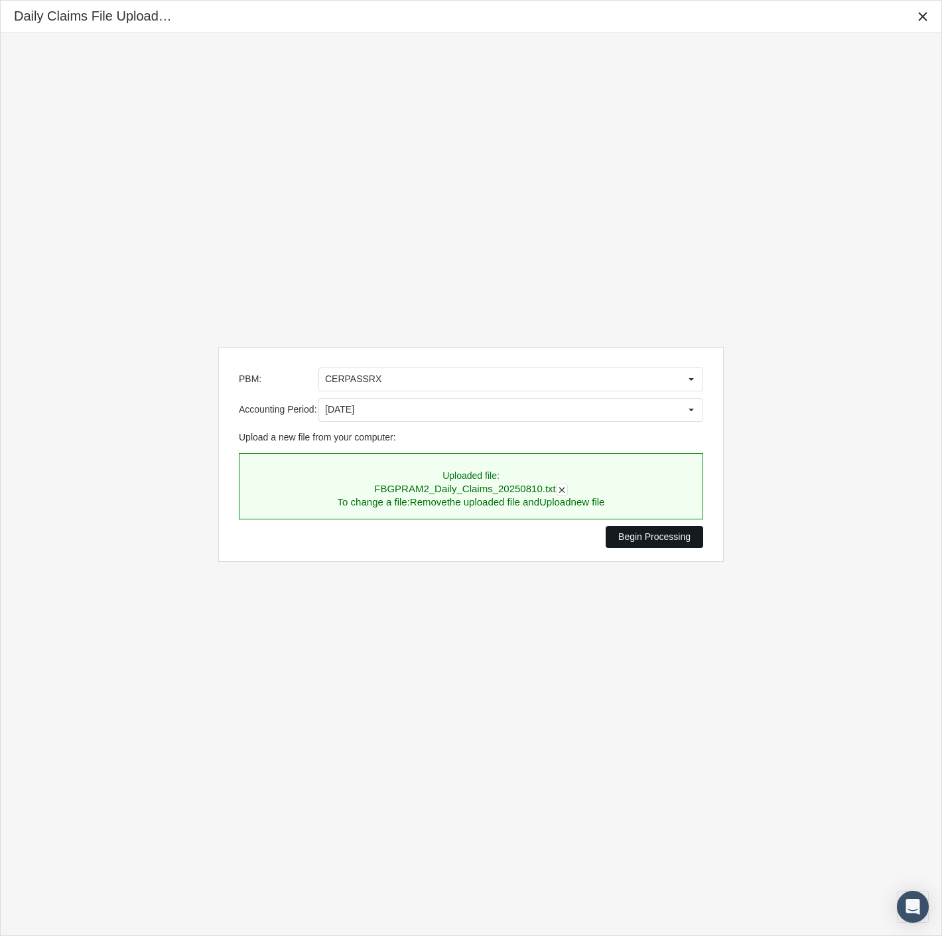
click at [628, 538] on span "Begin Processing" at bounding box center [654, 536] width 72 height 11
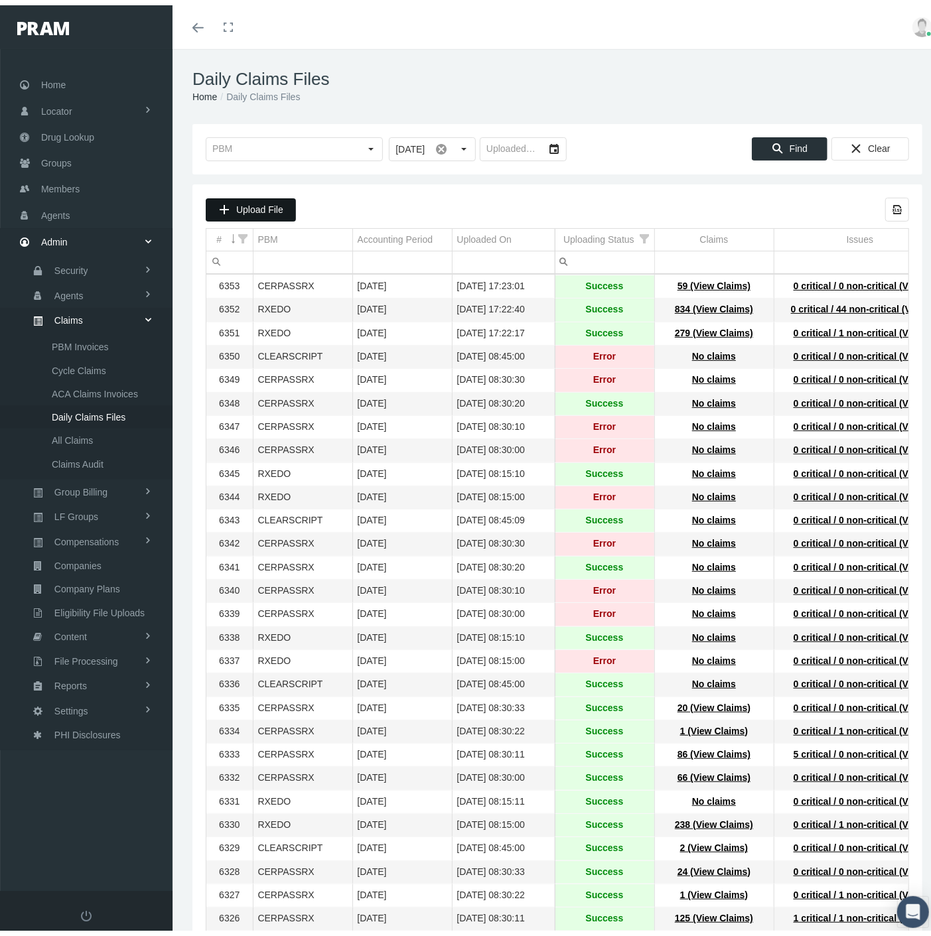
click at [262, 204] on span "Upload File" at bounding box center [259, 204] width 47 height 11
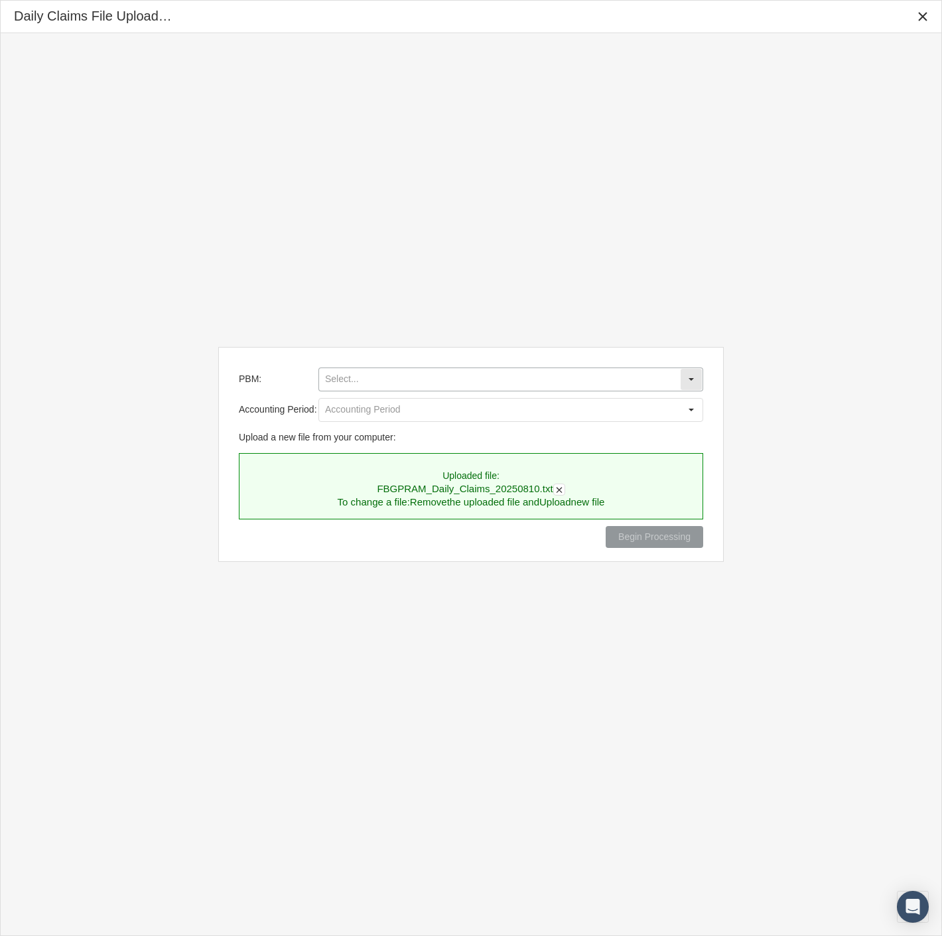
click at [394, 375] on input "PBM:" at bounding box center [499, 379] width 361 height 23
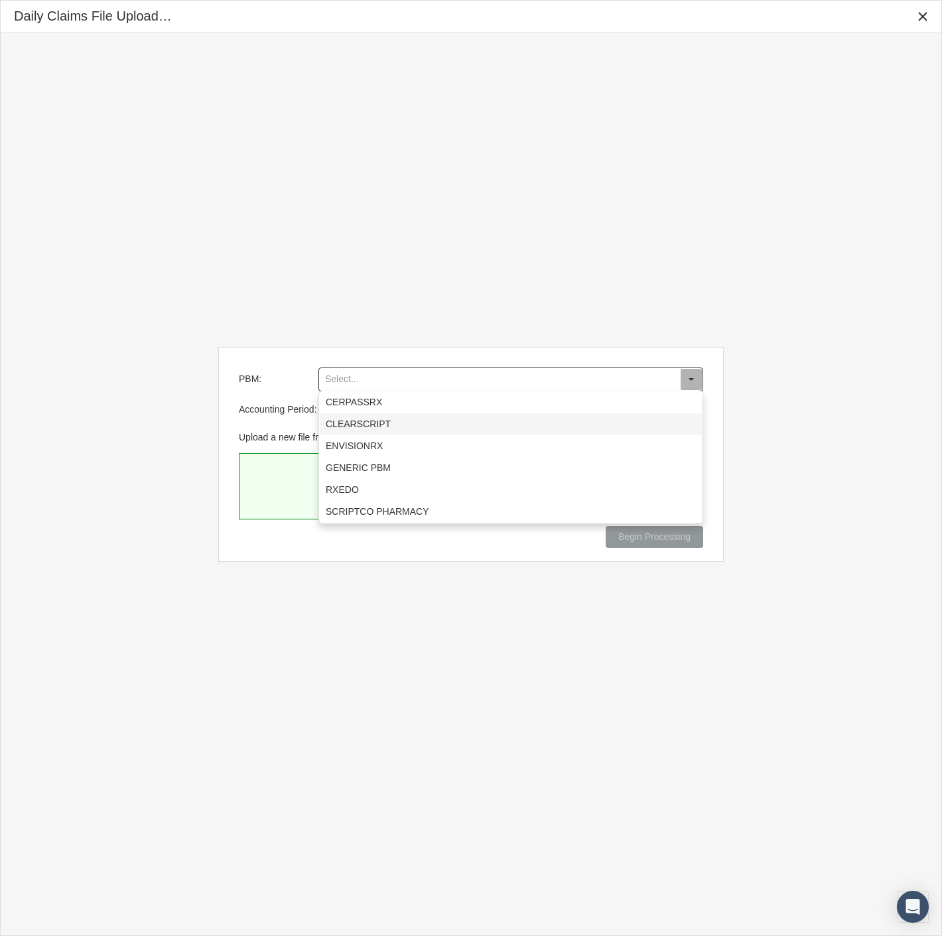
click at [389, 420] on div "CLEARSCRIPT" at bounding box center [511, 424] width 382 height 22
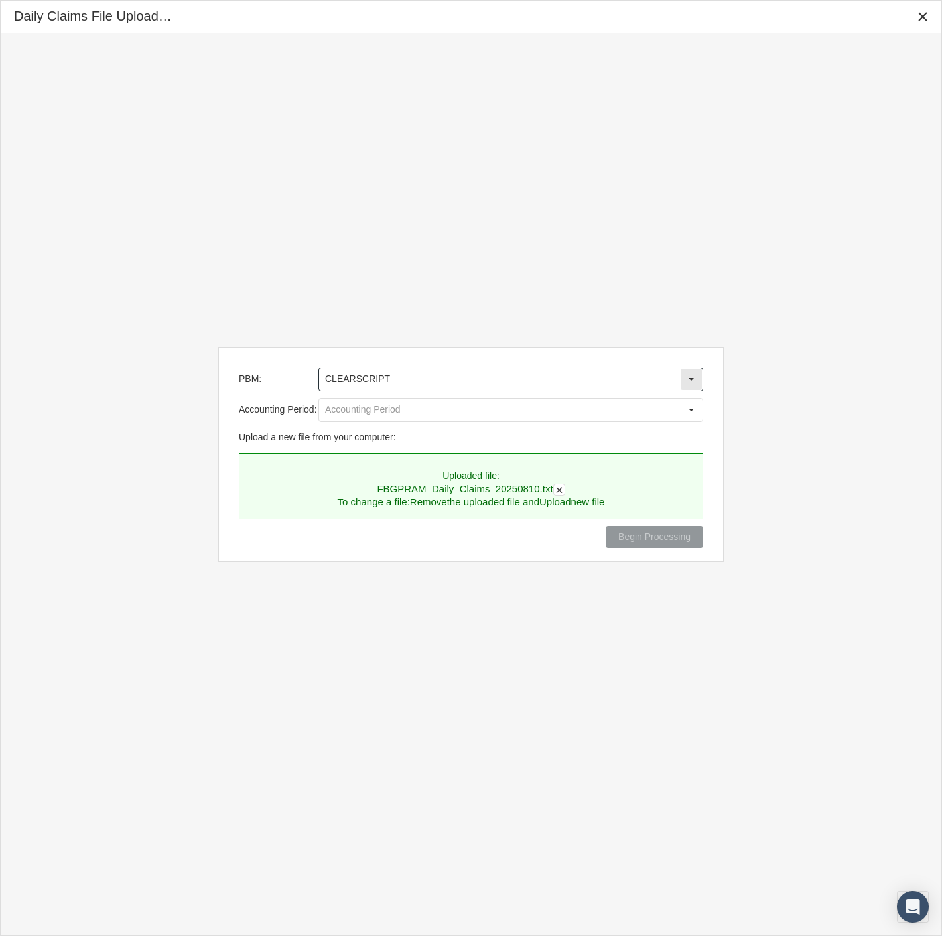
click at [387, 381] on input "CLEARSCRIPT" at bounding box center [499, 379] width 361 height 23
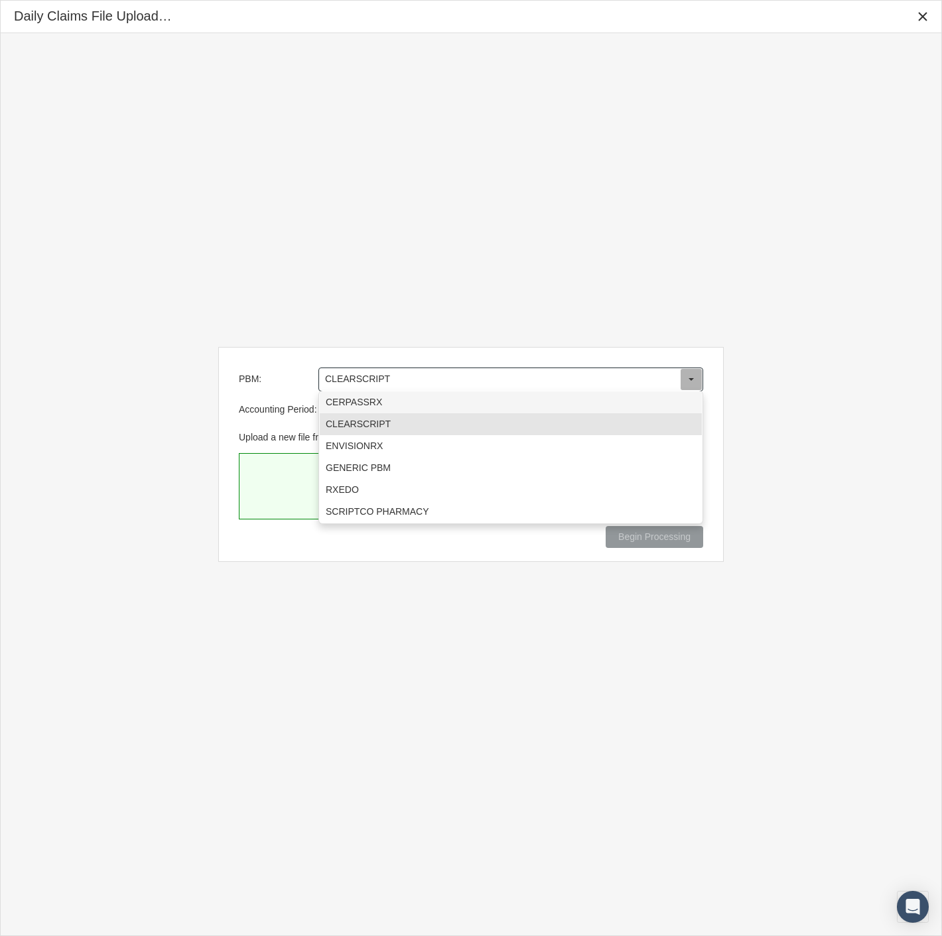
click at [385, 399] on div "CERPASSRX" at bounding box center [511, 402] width 382 height 22
type input "CERPASSRX"
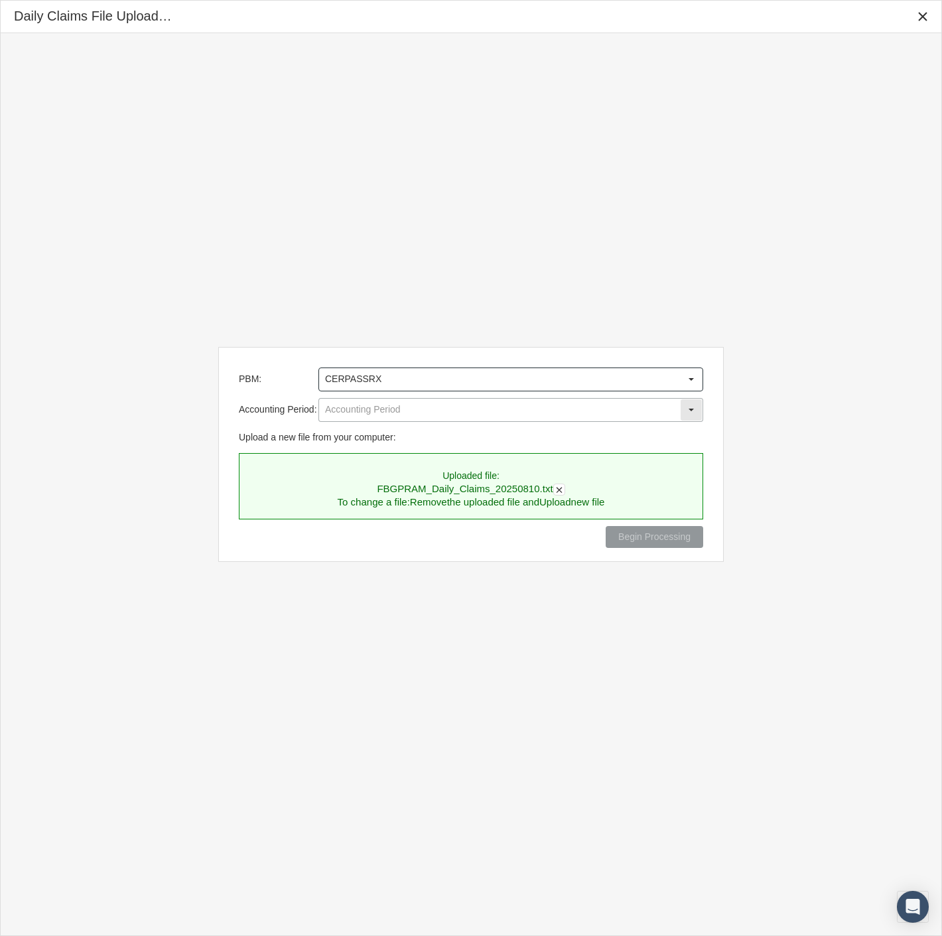
click at [381, 406] on input "Accounting Period:" at bounding box center [499, 410] width 361 height 23
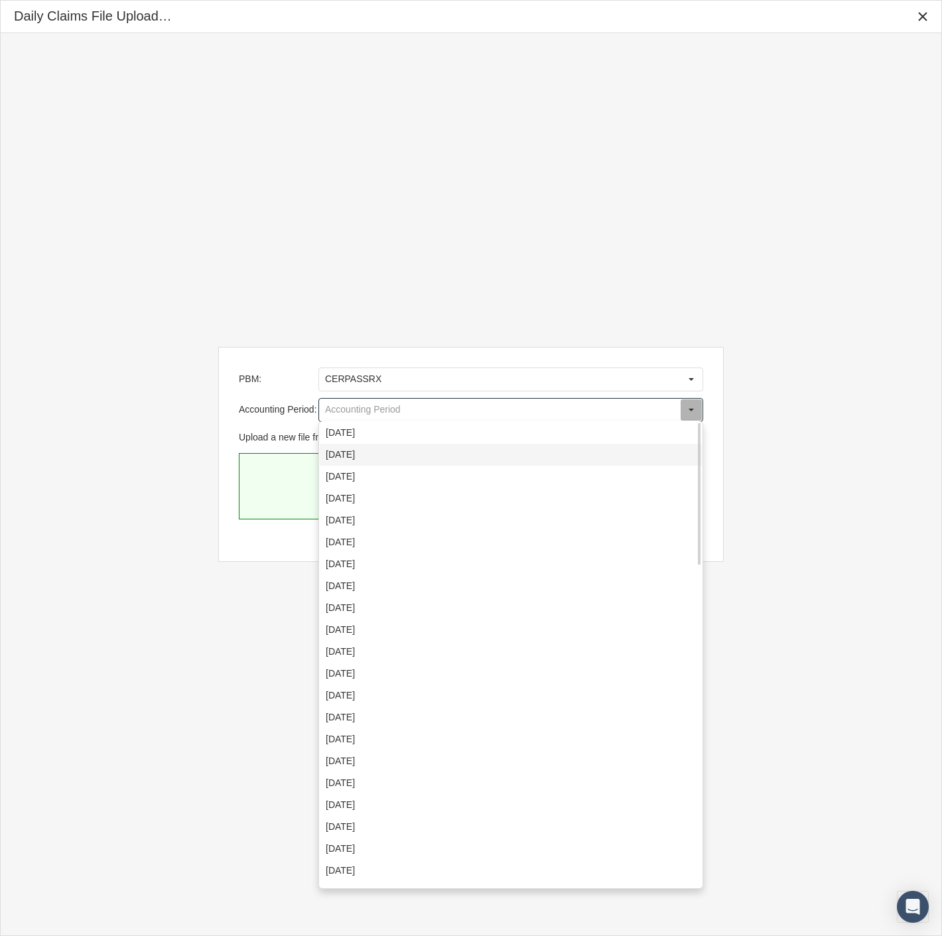
click at [385, 452] on div "August 2025" at bounding box center [511, 455] width 382 height 22
type input "August 2025"
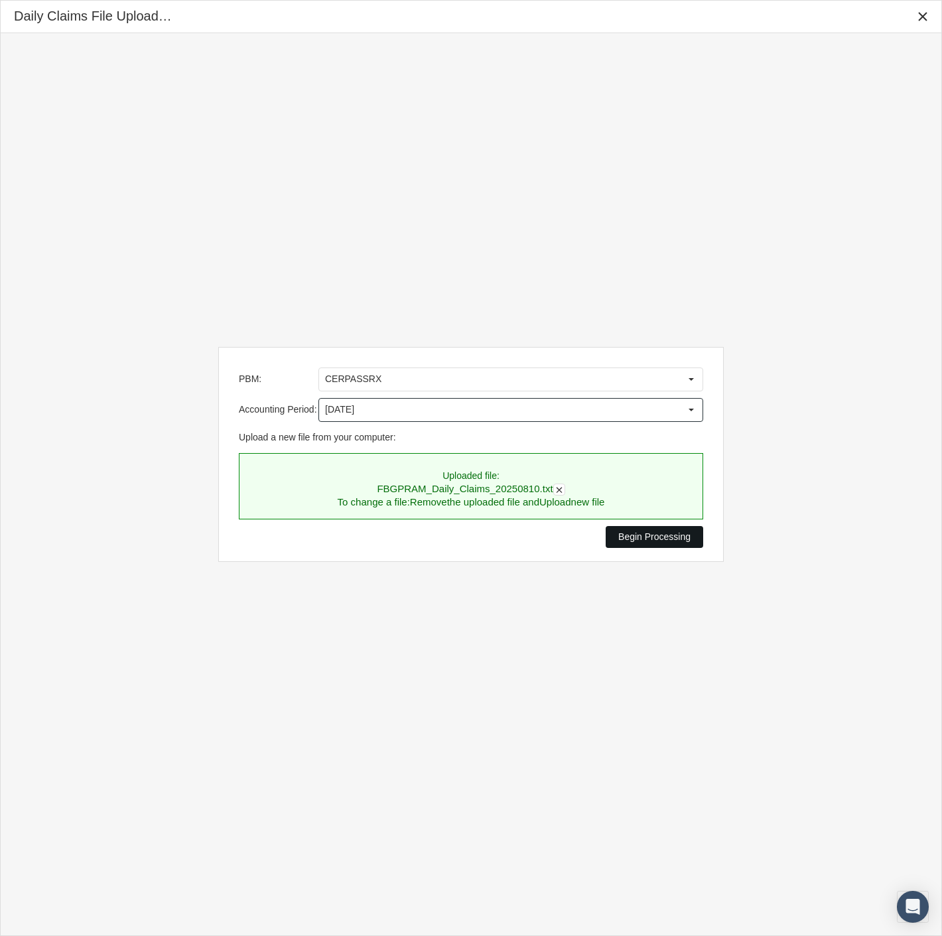
click at [630, 535] on span "Begin Processing" at bounding box center [654, 536] width 72 height 11
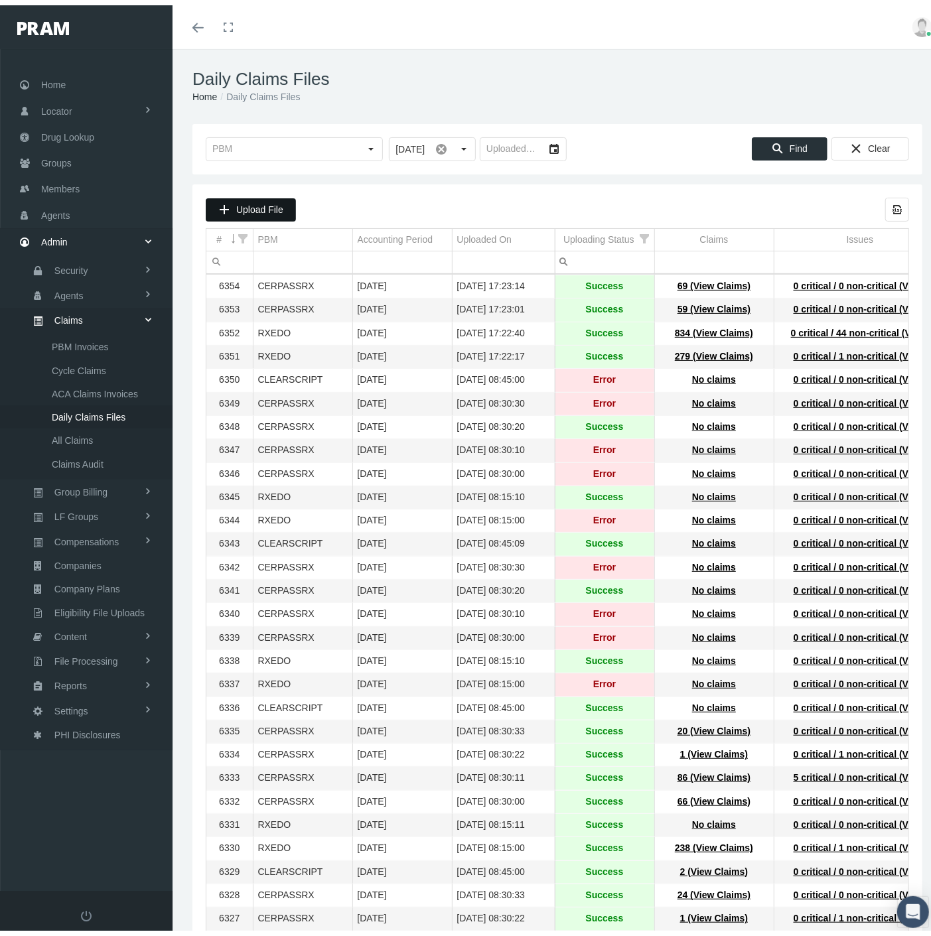
click at [267, 202] on span "Upload File" at bounding box center [259, 204] width 47 height 11
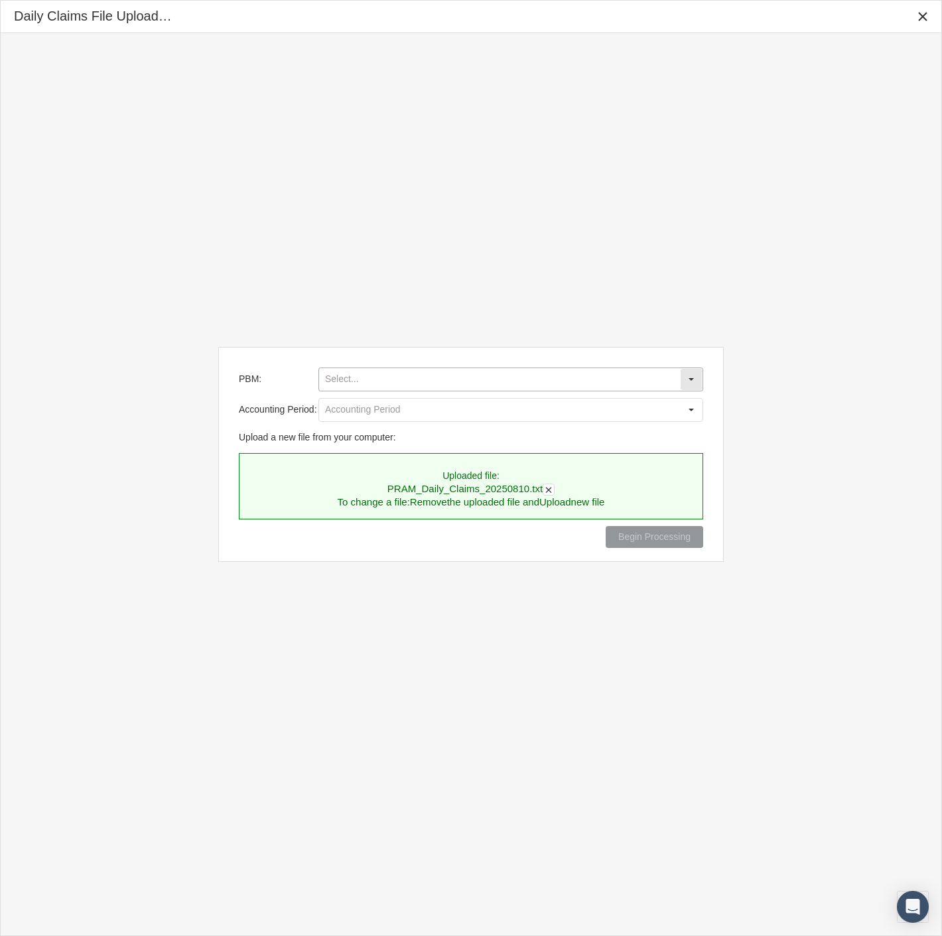
click at [389, 373] on input "PBM:" at bounding box center [499, 379] width 361 height 23
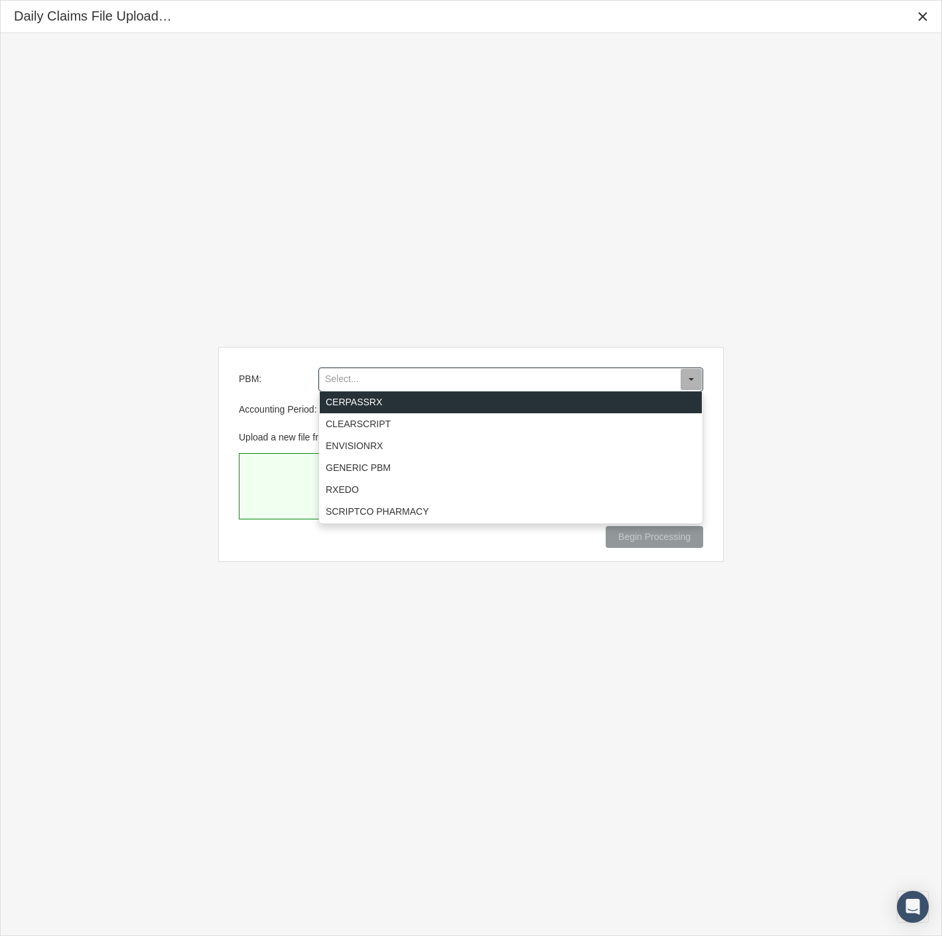
click at [378, 401] on div "CERPASSRX" at bounding box center [511, 402] width 382 height 22
type input "CERPASSRX"
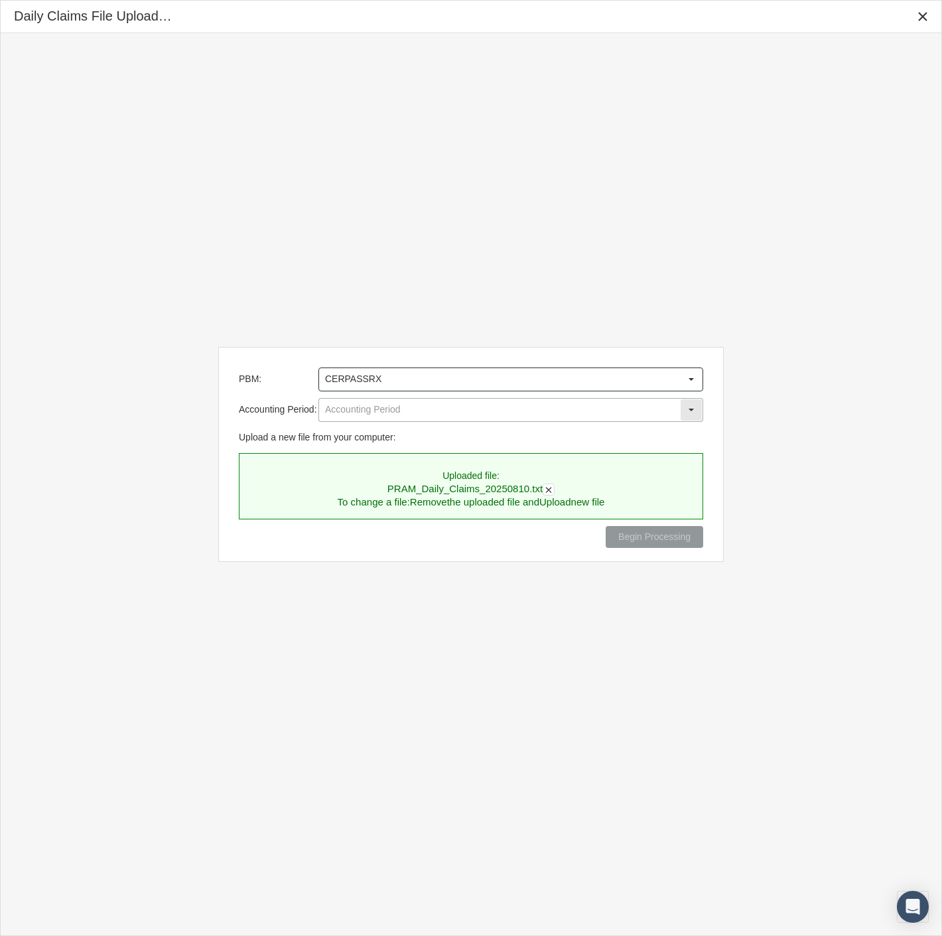
click at [377, 409] on input "Accounting Period:" at bounding box center [499, 410] width 361 height 23
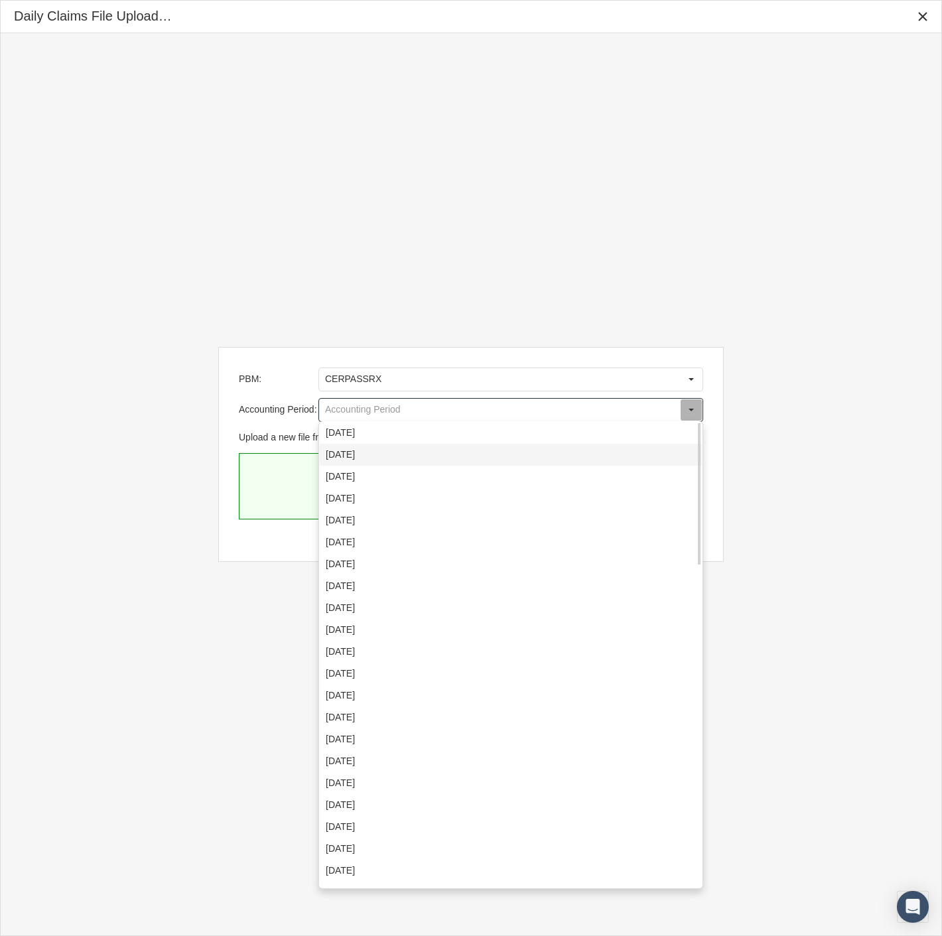
click at [379, 452] on div "August 2025" at bounding box center [511, 455] width 382 height 22
type input "August 2025"
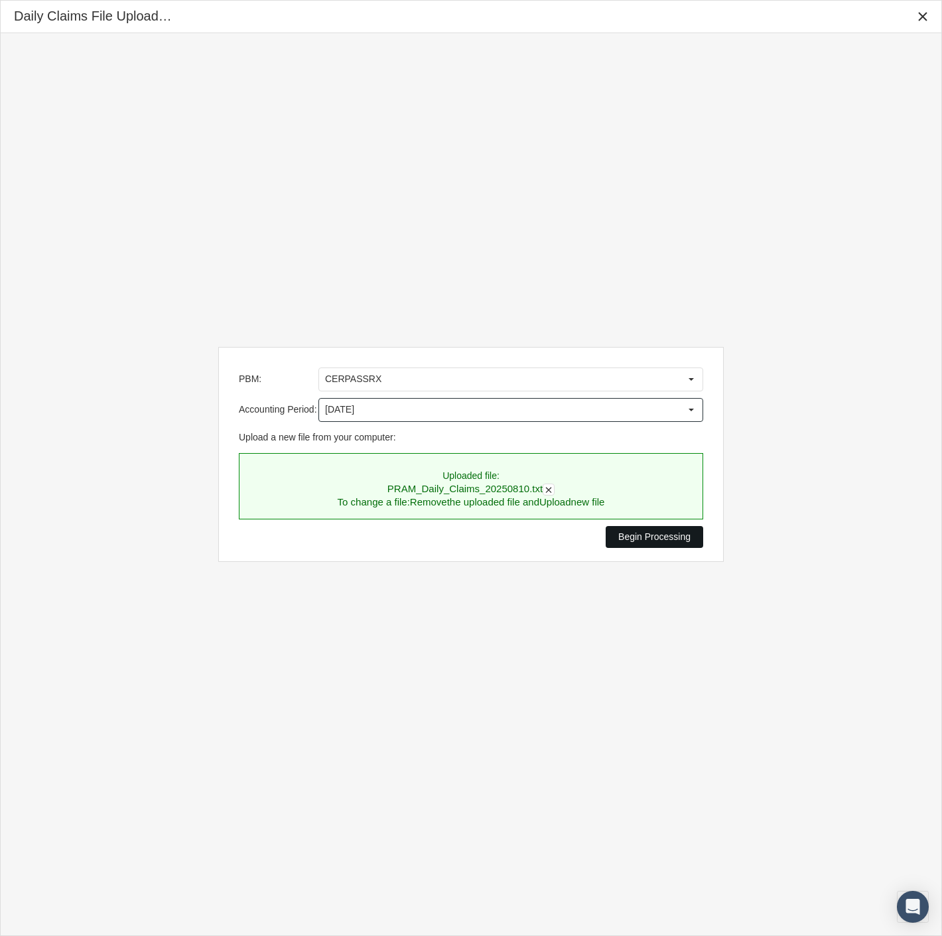
click at [671, 534] on span "Begin Processing" at bounding box center [654, 536] width 72 height 11
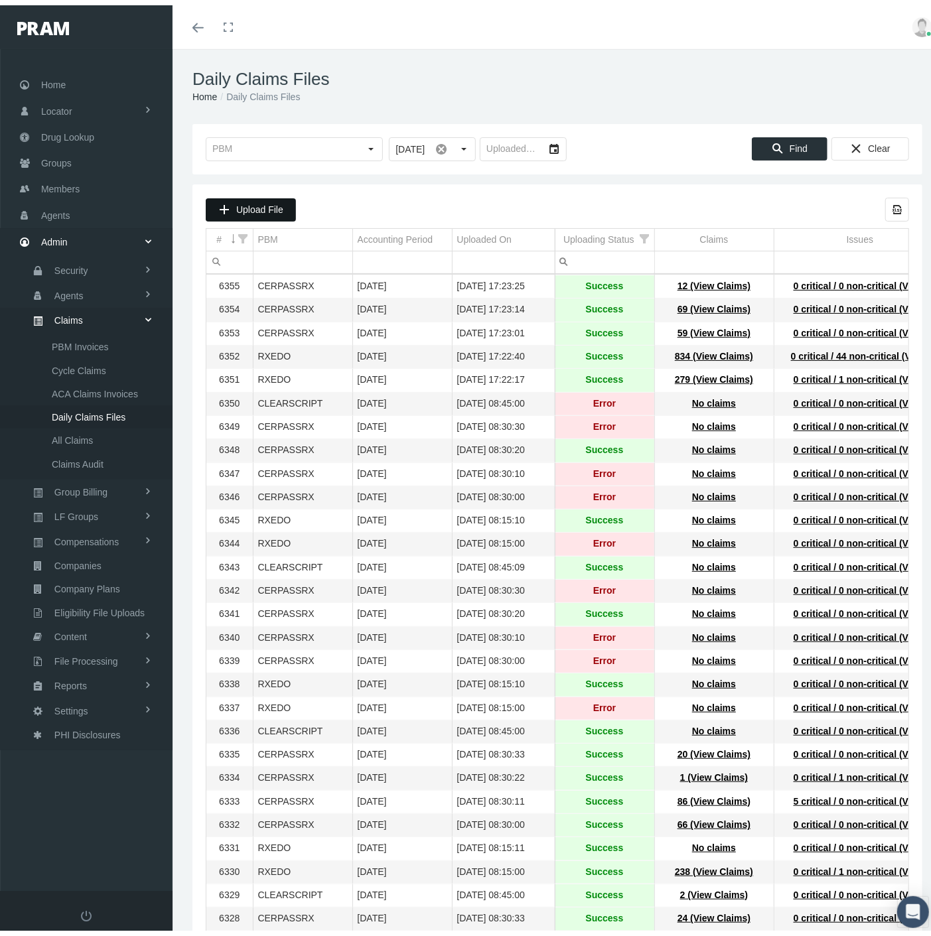
click at [254, 204] on span "Upload File" at bounding box center [259, 204] width 47 height 11
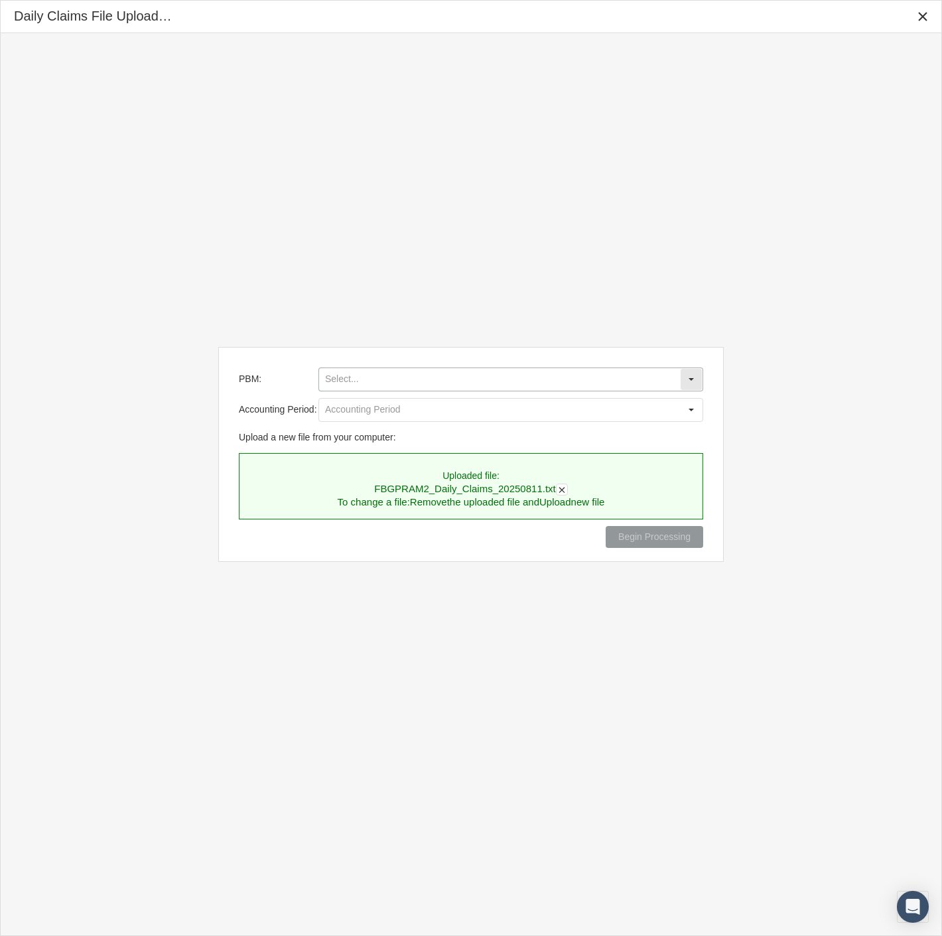
click at [423, 377] on input "PBM:" at bounding box center [499, 379] width 361 height 23
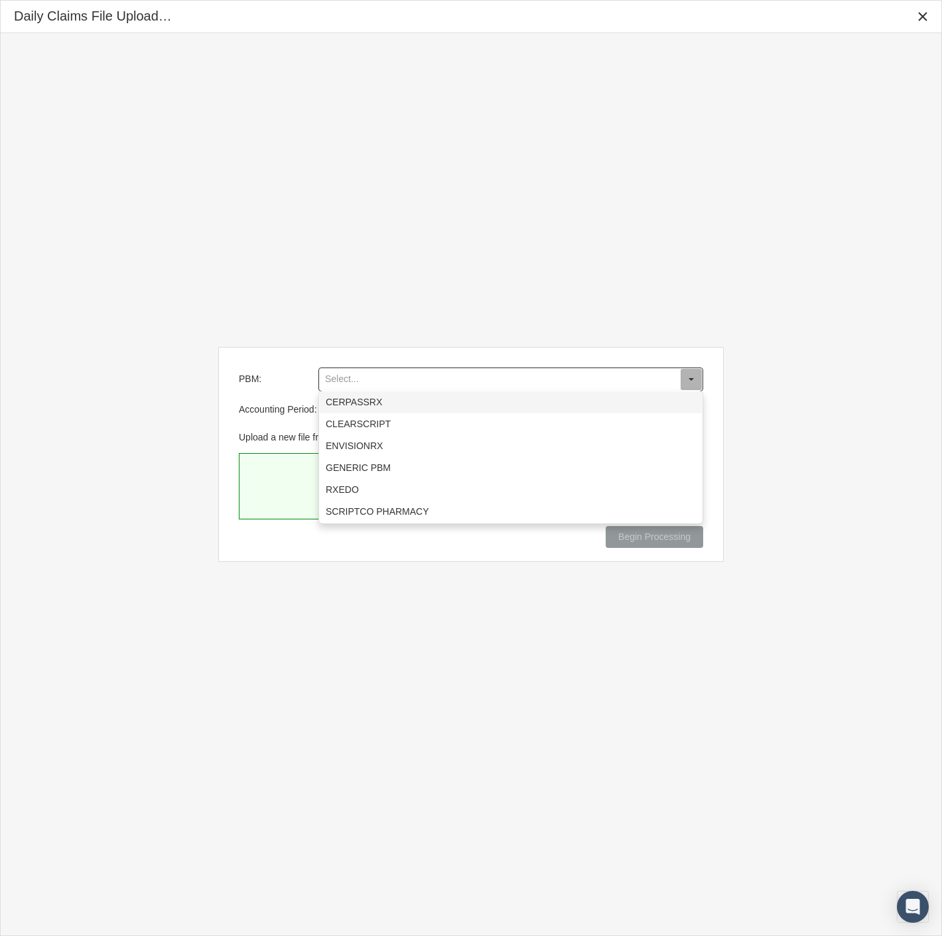
click at [400, 396] on div "CERPASSRX" at bounding box center [511, 402] width 382 height 22
type input "CERPASSRX"
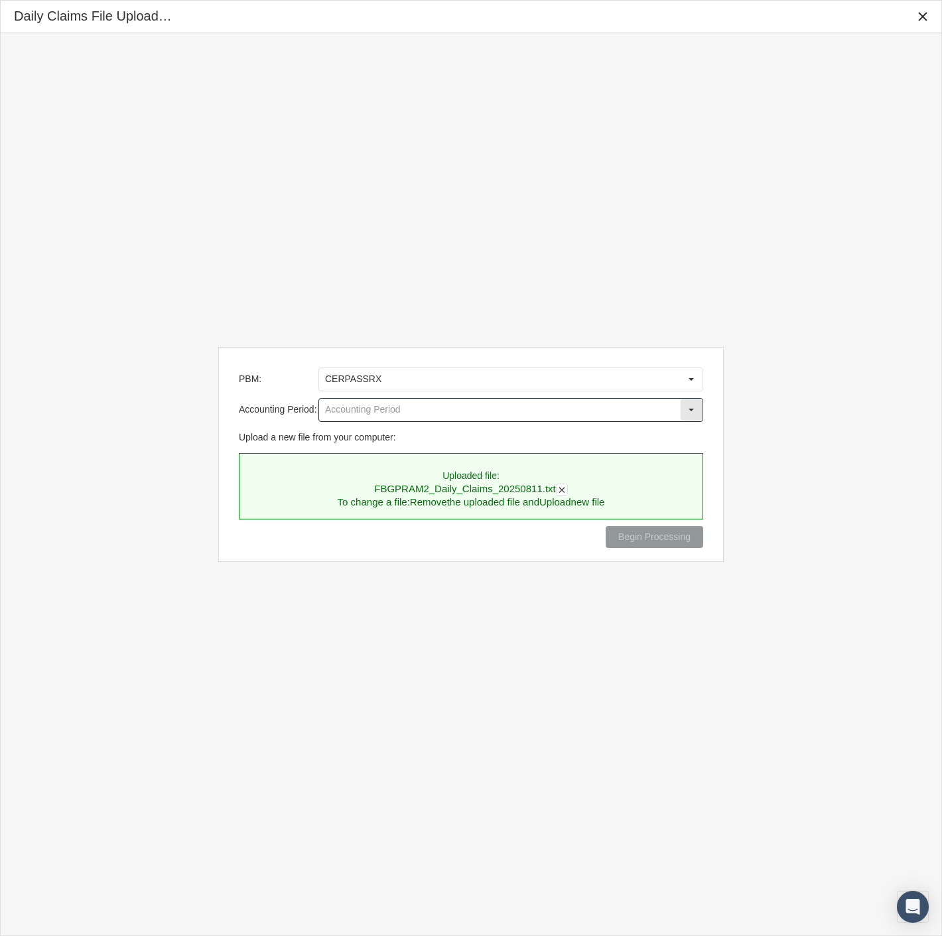
click at [389, 406] on input "Accounting Period:" at bounding box center [499, 410] width 361 height 23
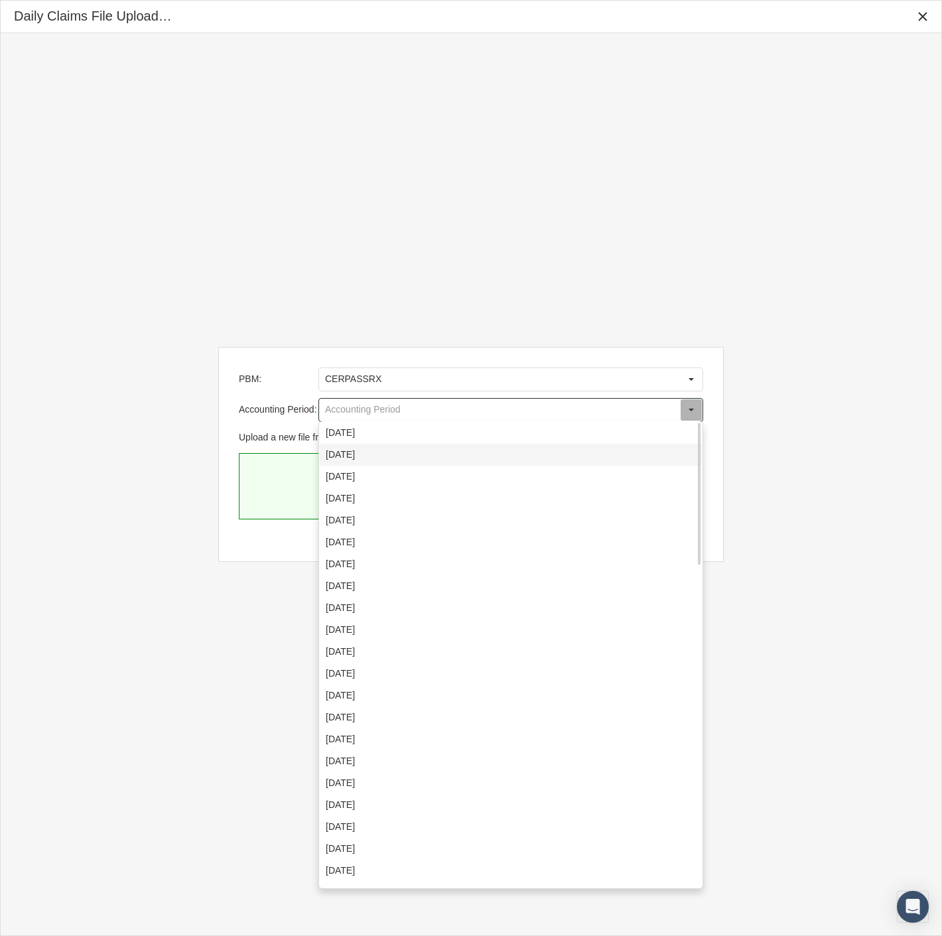
click at [376, 460] on div "August 2025" at bounding box center [511, 455] width 382 height 22
type input "August 2025"
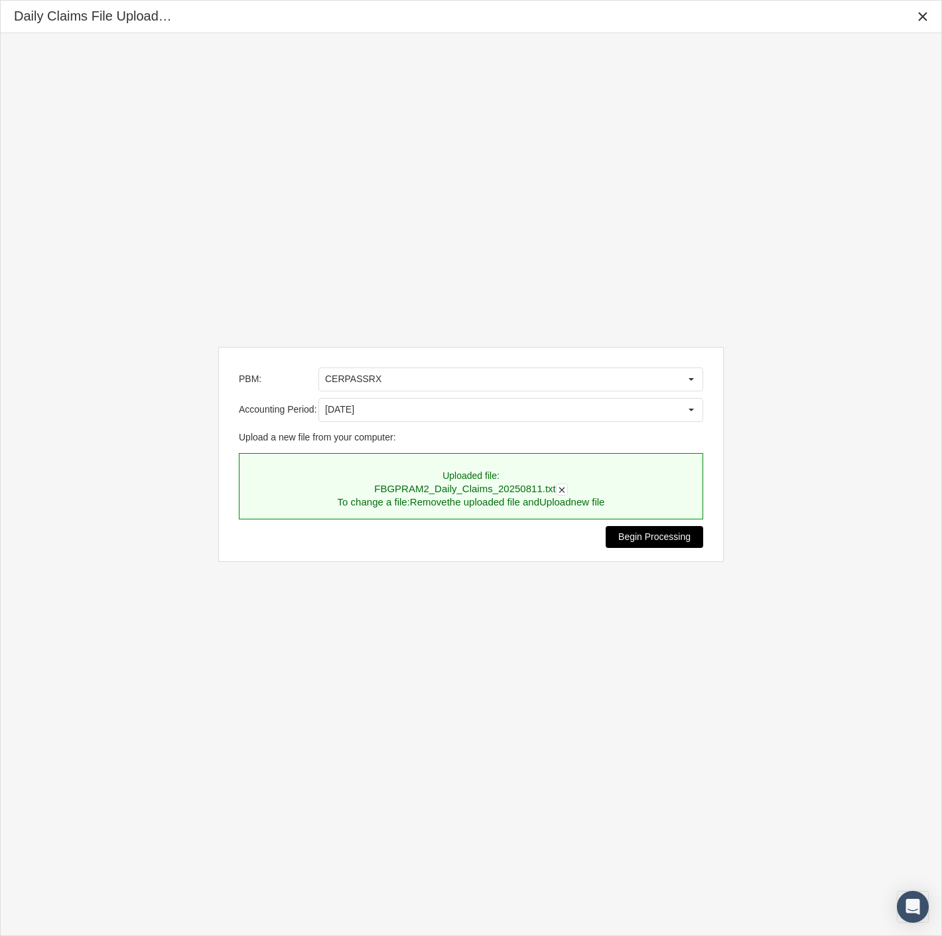
click at [628, 536] on span "Begin Processing" at bounding box center [654, 536] width 72 height 11
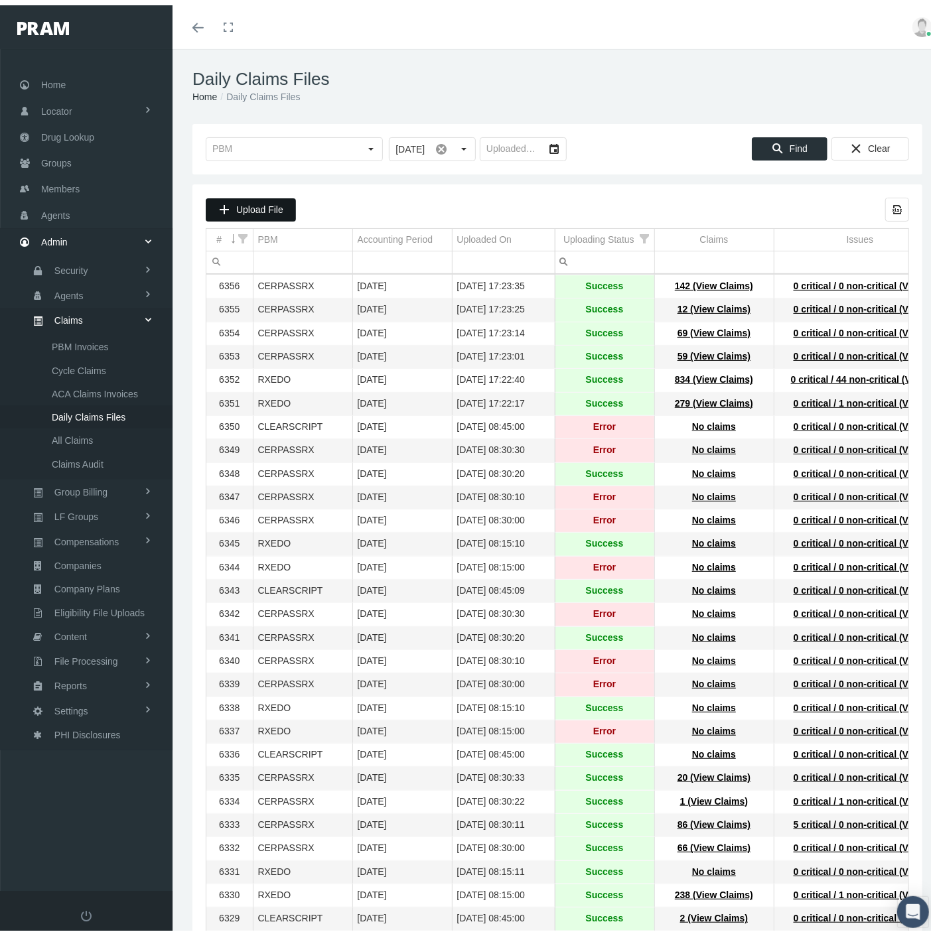
click at [259, 204] on span "Upload File" at bounding box center [259, 204] width 47 height 11
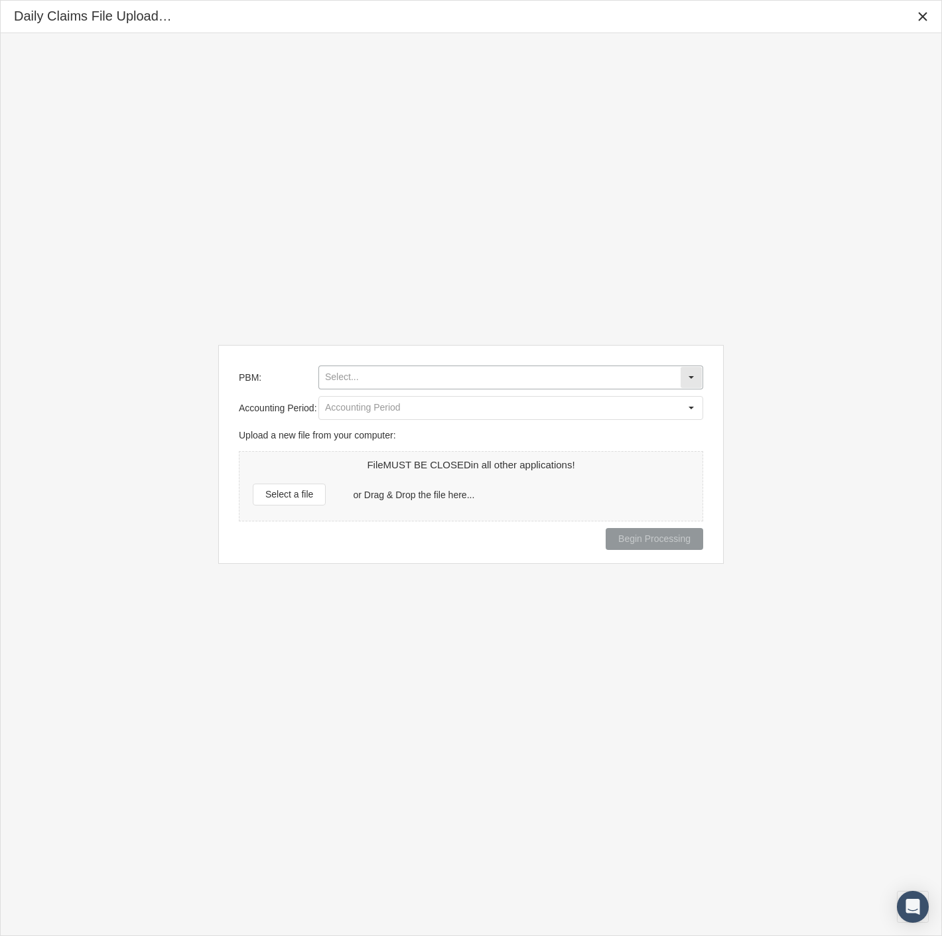
click at [393, 376] on input "PBM:" at bounding box center [499, 377] width 361 height 23
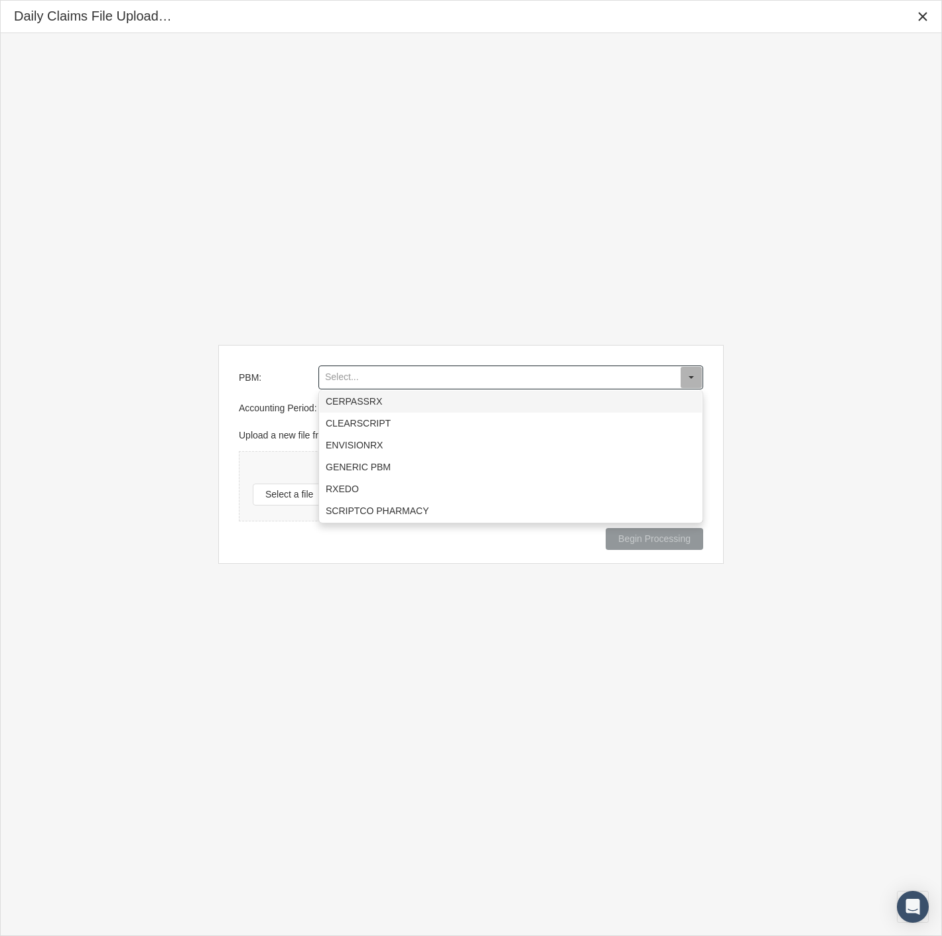
click at [392, 402] on div "CERPASSRX" at bounding box center [511, 402] width 382 height 22
type input "CERPASSRX"
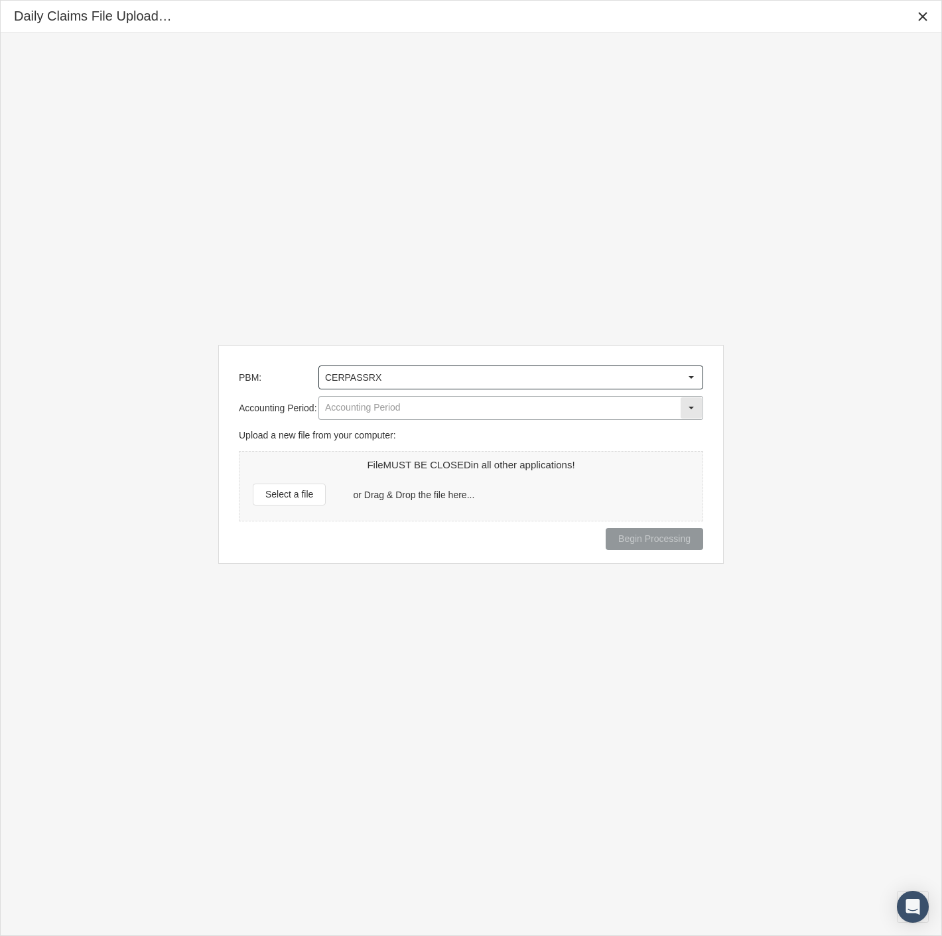
click at [370, 407] on input "Accounting Period:" at bounding box center [499, 408] width 361 height 23
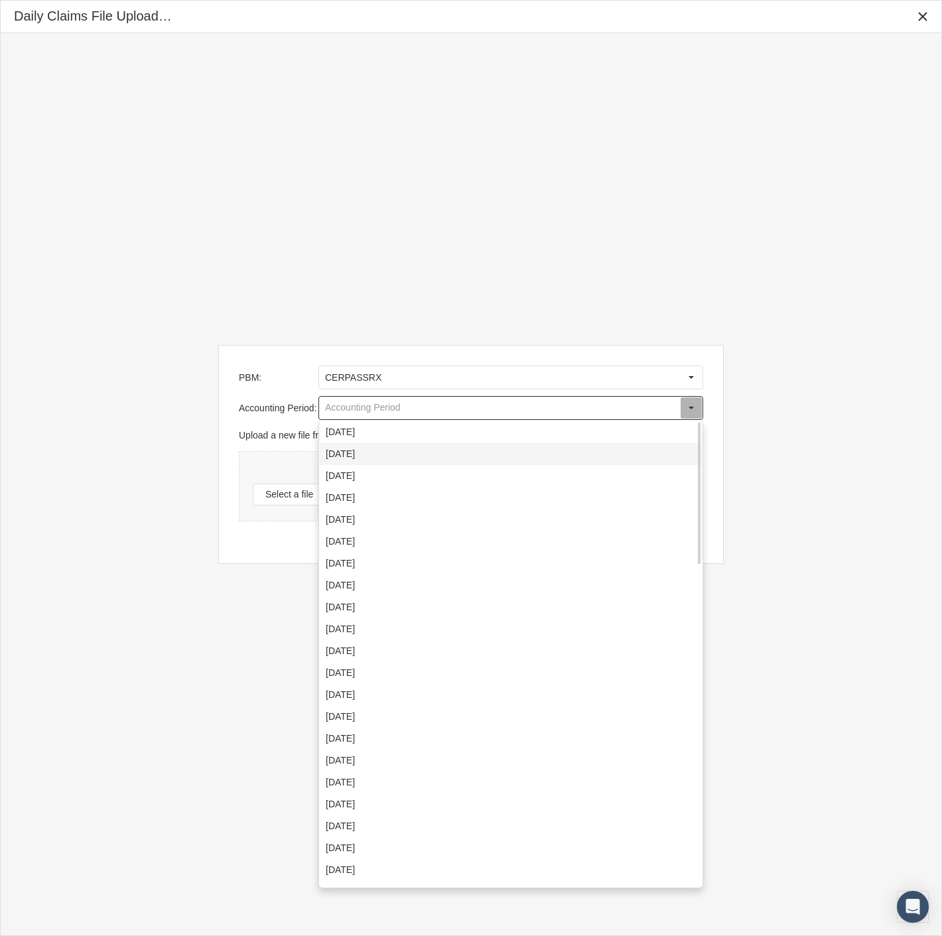
click at [368, 448] on div "August 2025" at bounding box center [511, 454] width 382 height 22
type input "August 2025"
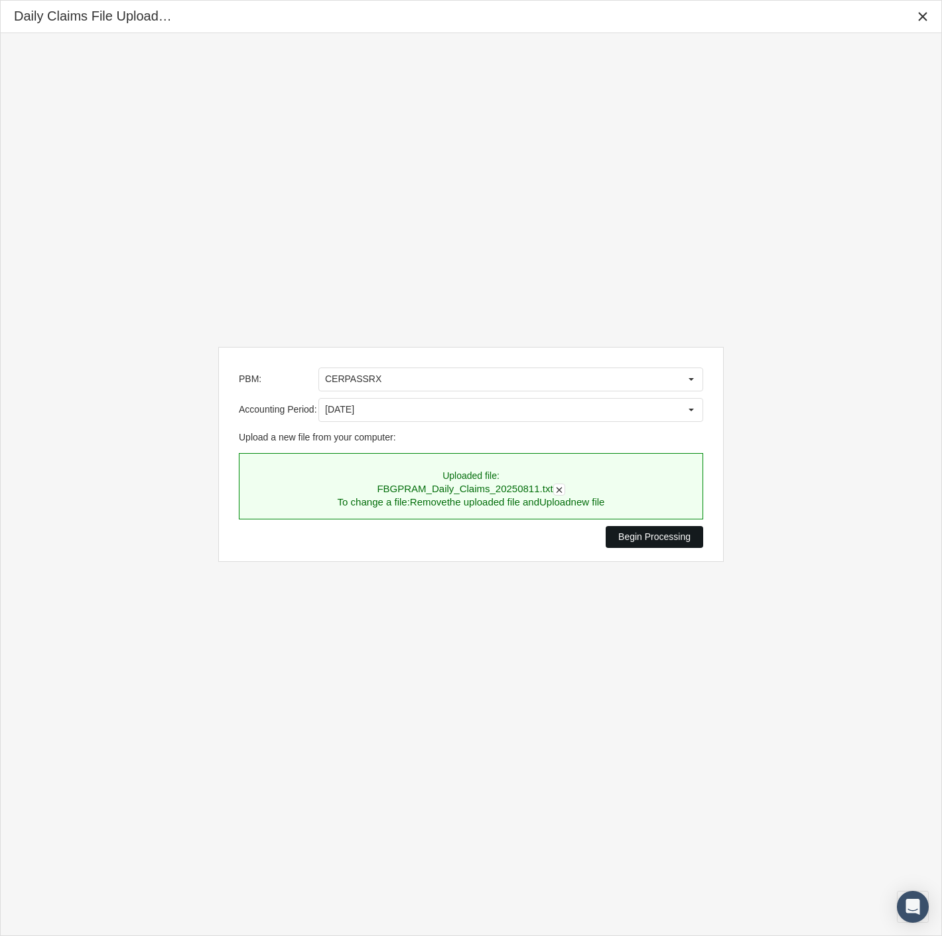
click at [659, 538] on span "Begin Processing" at bounding box center [654, 536] width 72 height 11
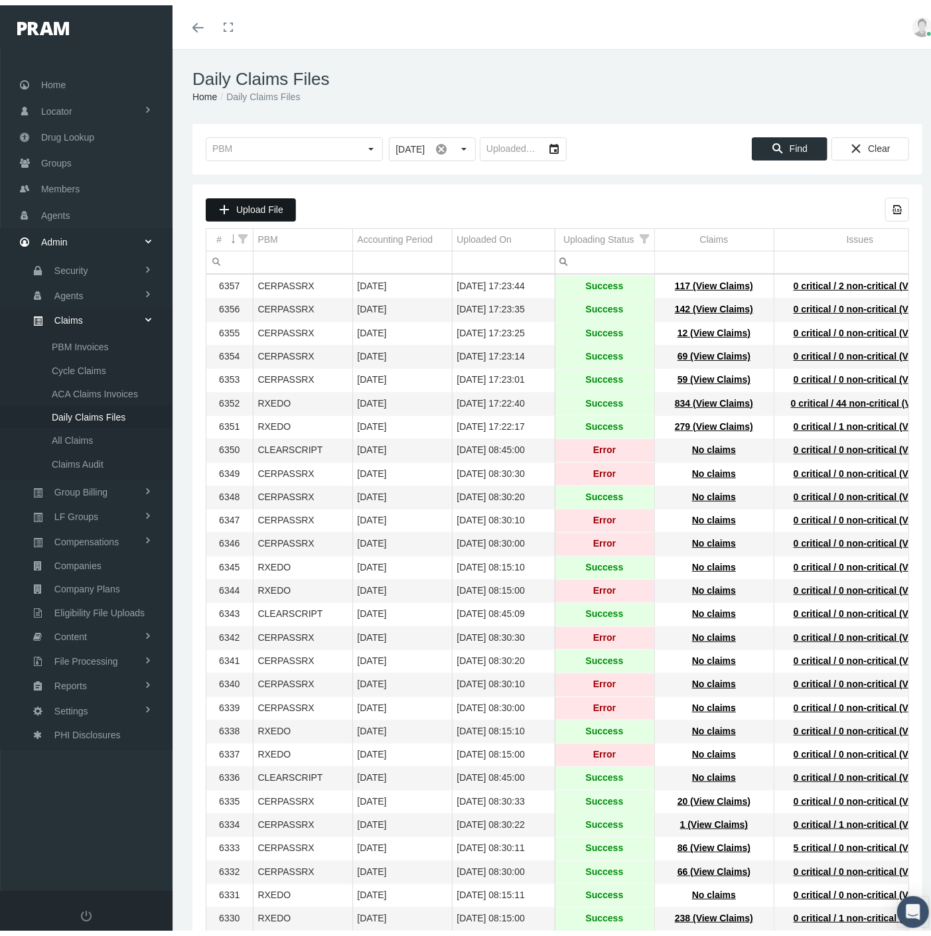
click at [242, 203] on span "Upload File" at bounding box center [259, 204] width 47 height 11
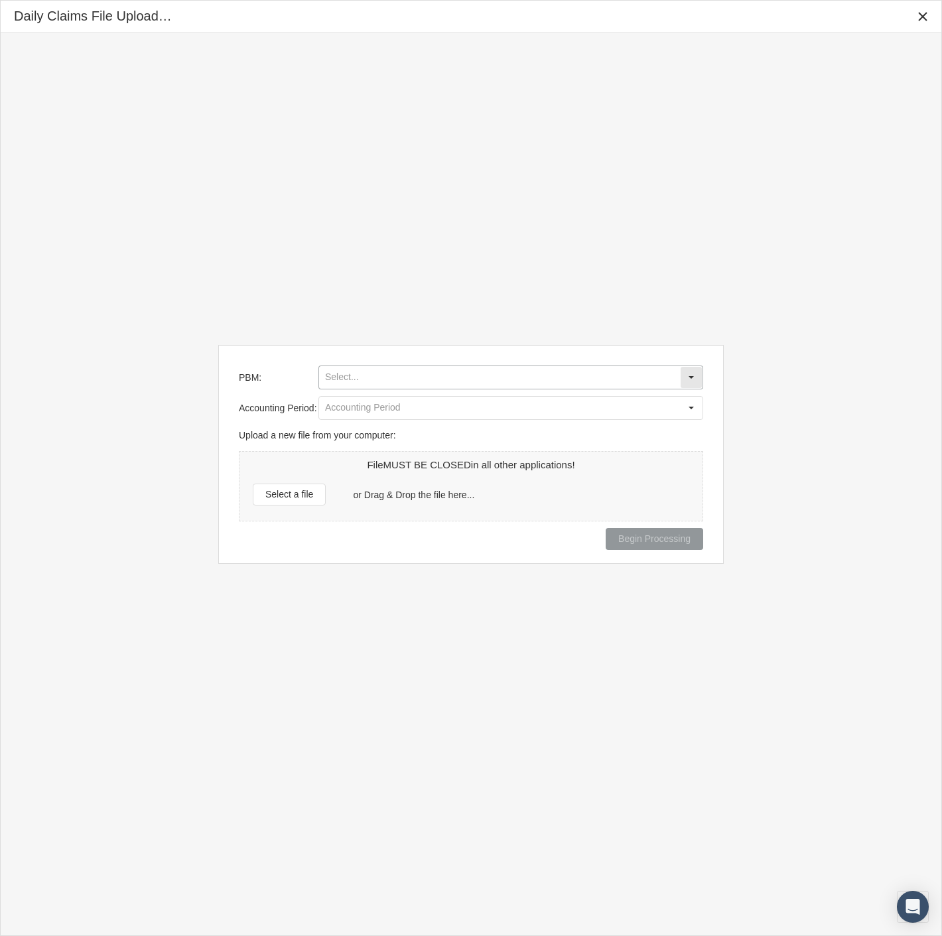
click at [382, 374] on input "PBM:" at bounding box center [499, 377] width 361 height 23
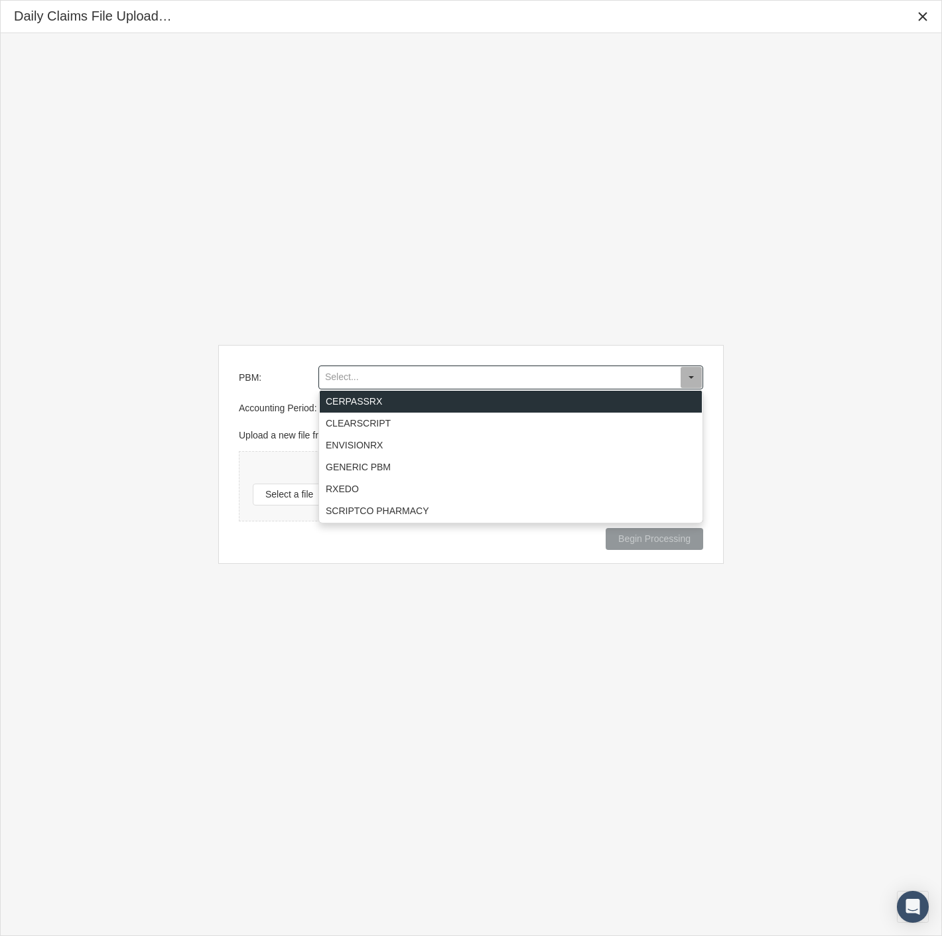
click at [366, 403] on div "CERPASSRX" at bounding box center [511, 402] width 382 height 22
type input "CERPASSRX"
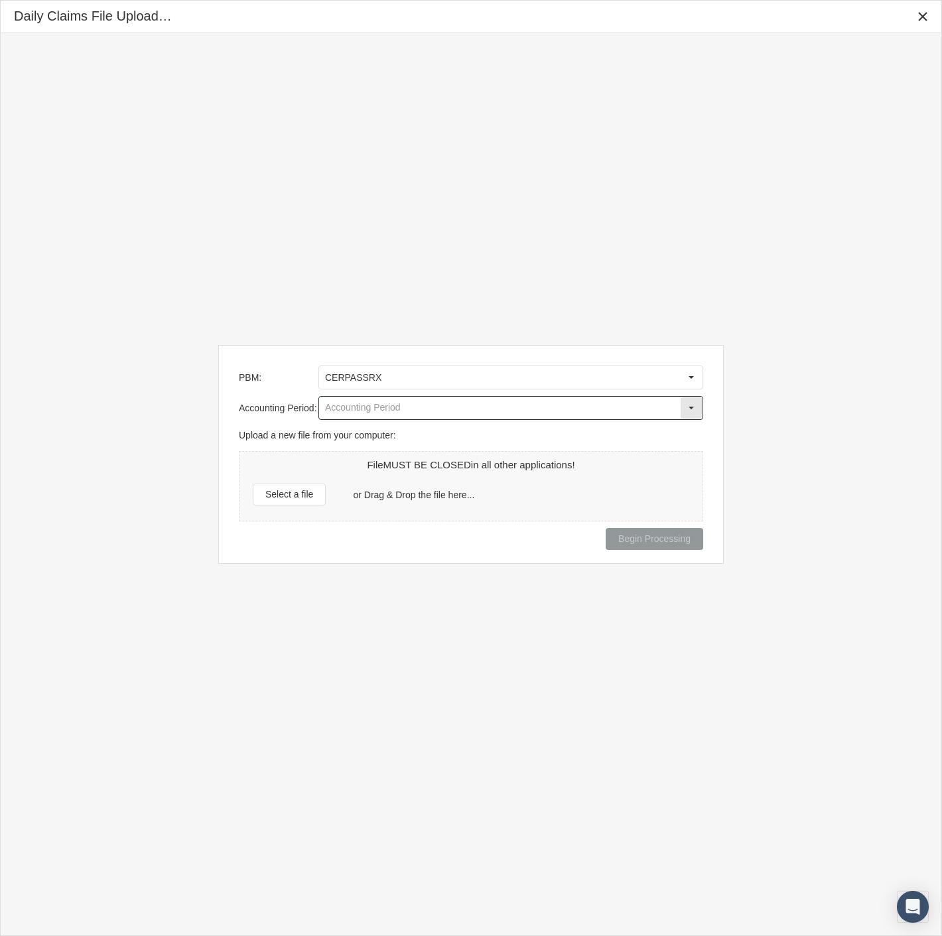
click at [366, 406] on input "Accounting Period:" at bounding box center [499, 408] width 361 height 23
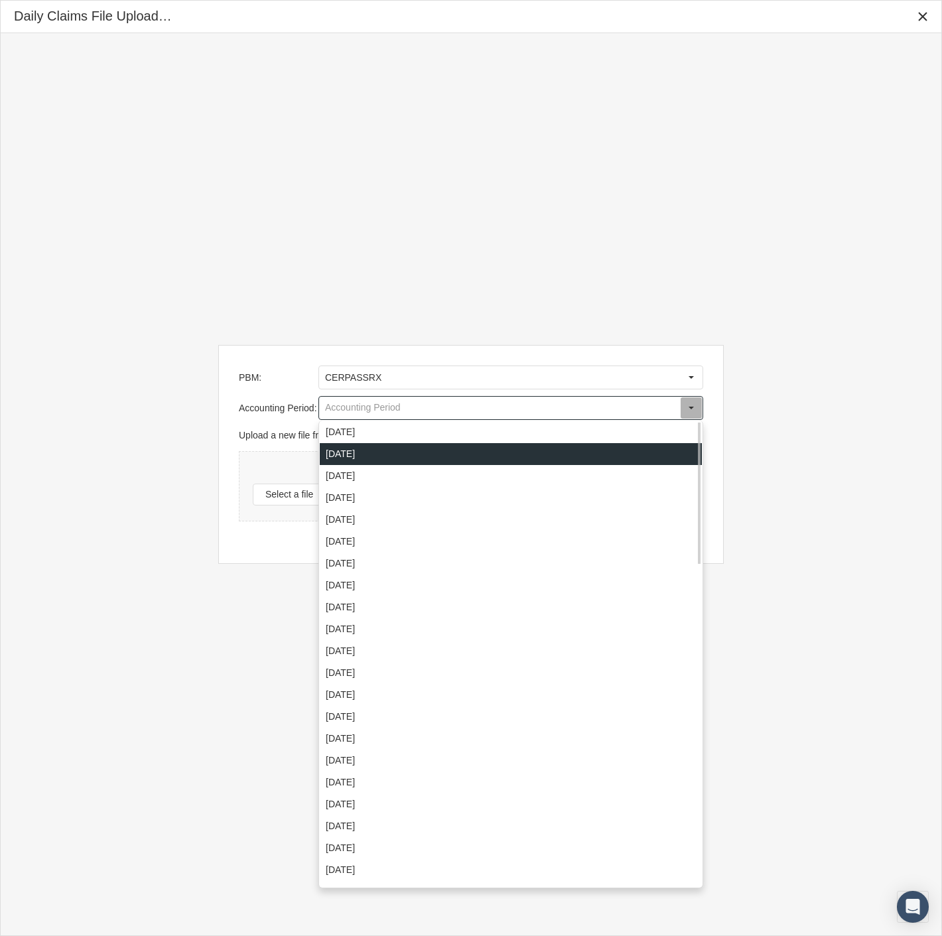
click at [354, 452] on div "August 2025" at bounding box center [511, 454] width 382 height 22
type input "August 2025"
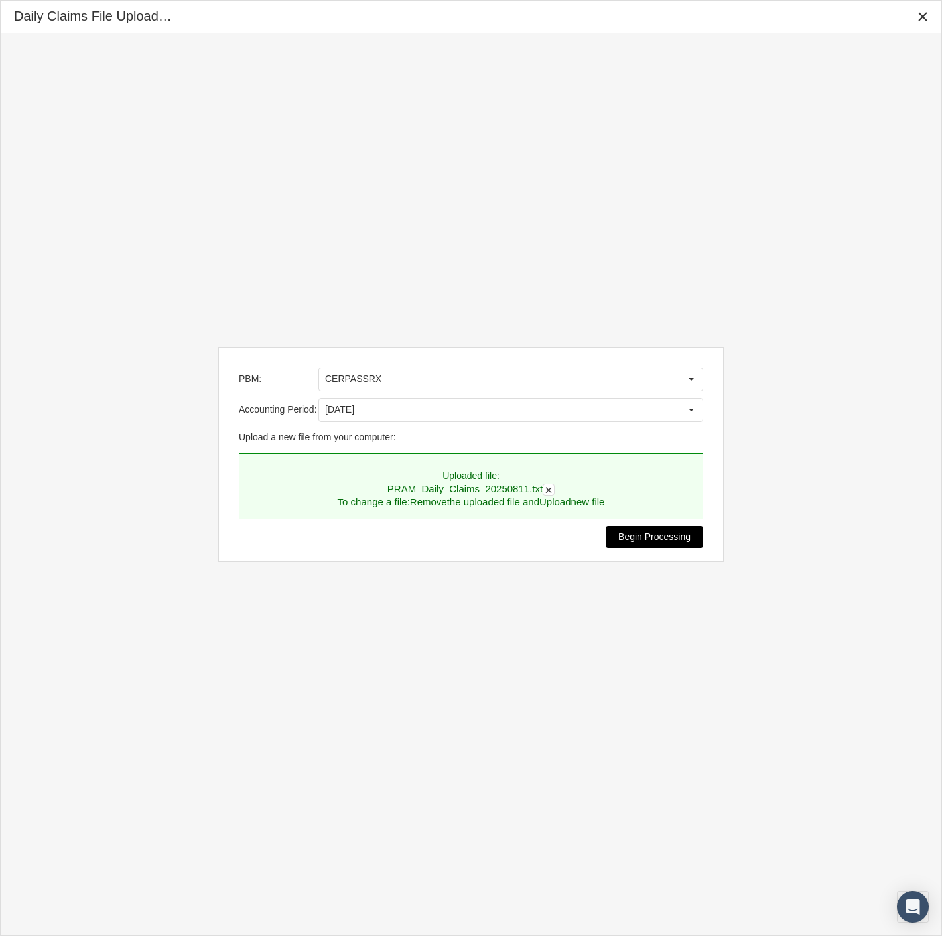
click at [626, 540] on span "Begin Processing" at bounding box center [654, 536] width 72 height 11
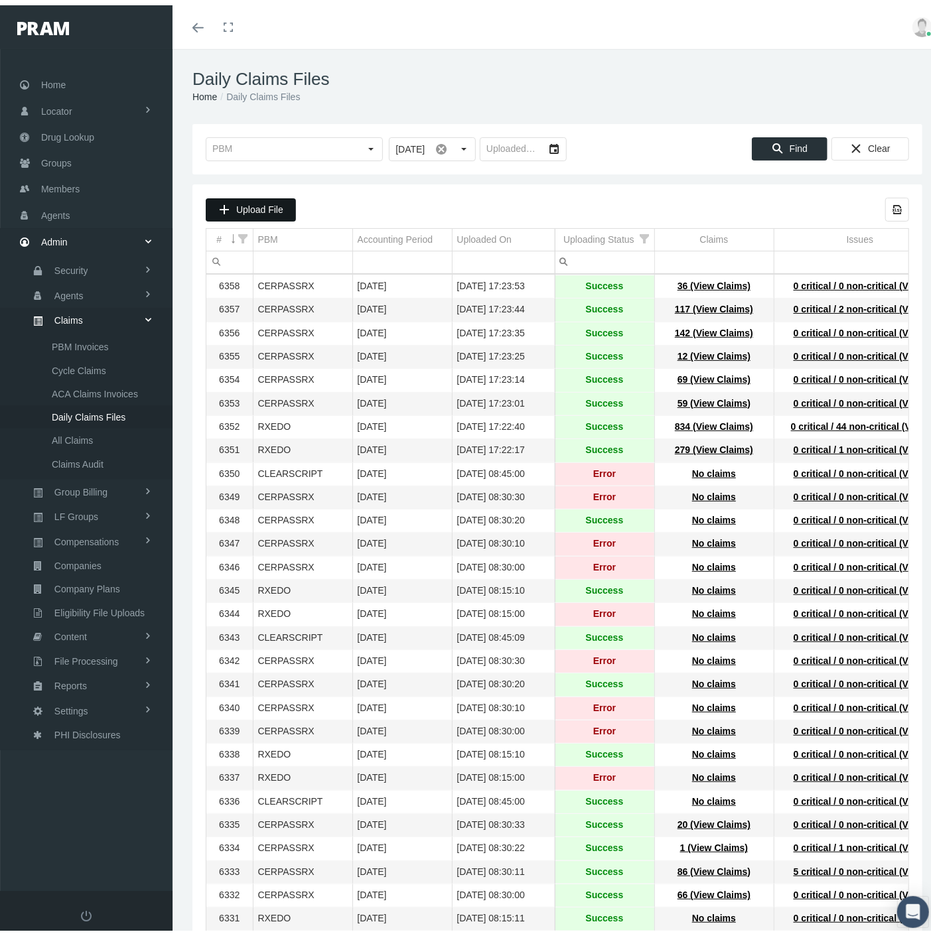
click at [272, 207] on span "Upload File" at bounding box center [259, 204] width 47 height 11
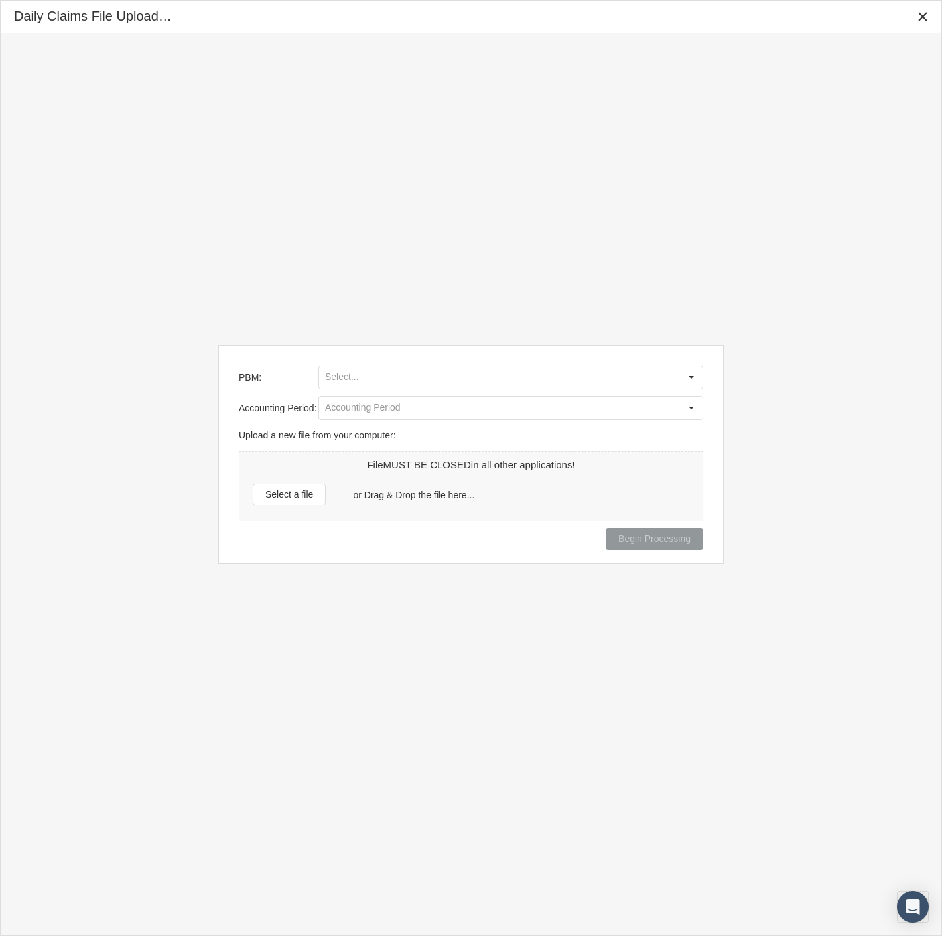
click at [349, 364] on div "PBM: Accounting Period: Upload a new file from your computer: File MUST BE CLOS…" at bounding box center [470, 454] width 505 height 218
click at [347, 371] on input "PBM:" at bounding box center [499, 377] width 361 height 23
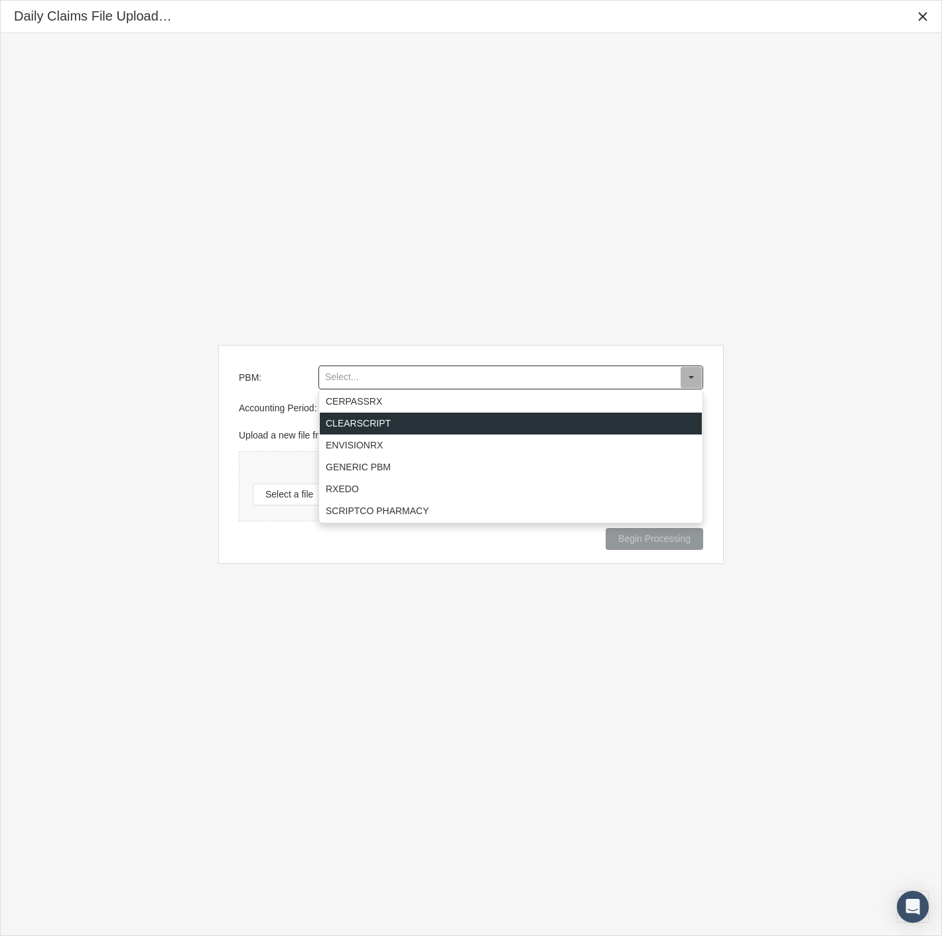
click at [355, 423] on div "CLEARSCRIPT" at bounding box center [511, 424] width 382 height 22
type input "CLEARSCRIPT"
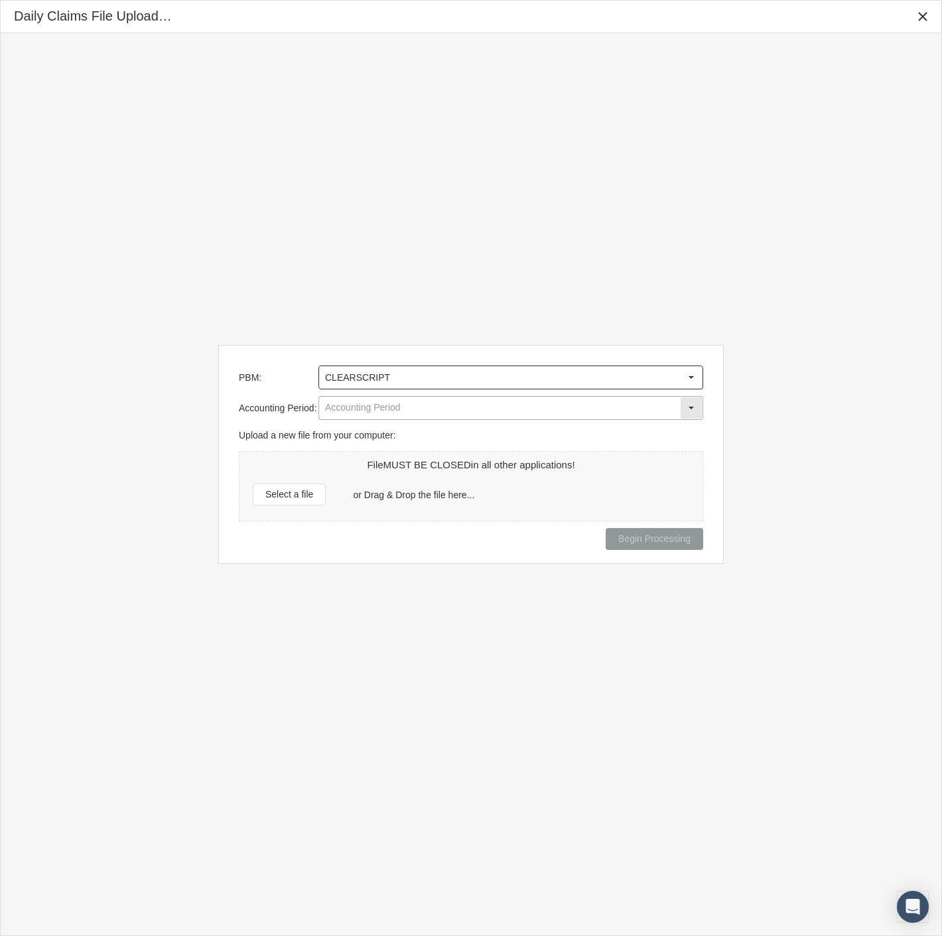
click at [357, 409] on input "Accounting Period:" at bounding box center [499, 408] width 361 height 23
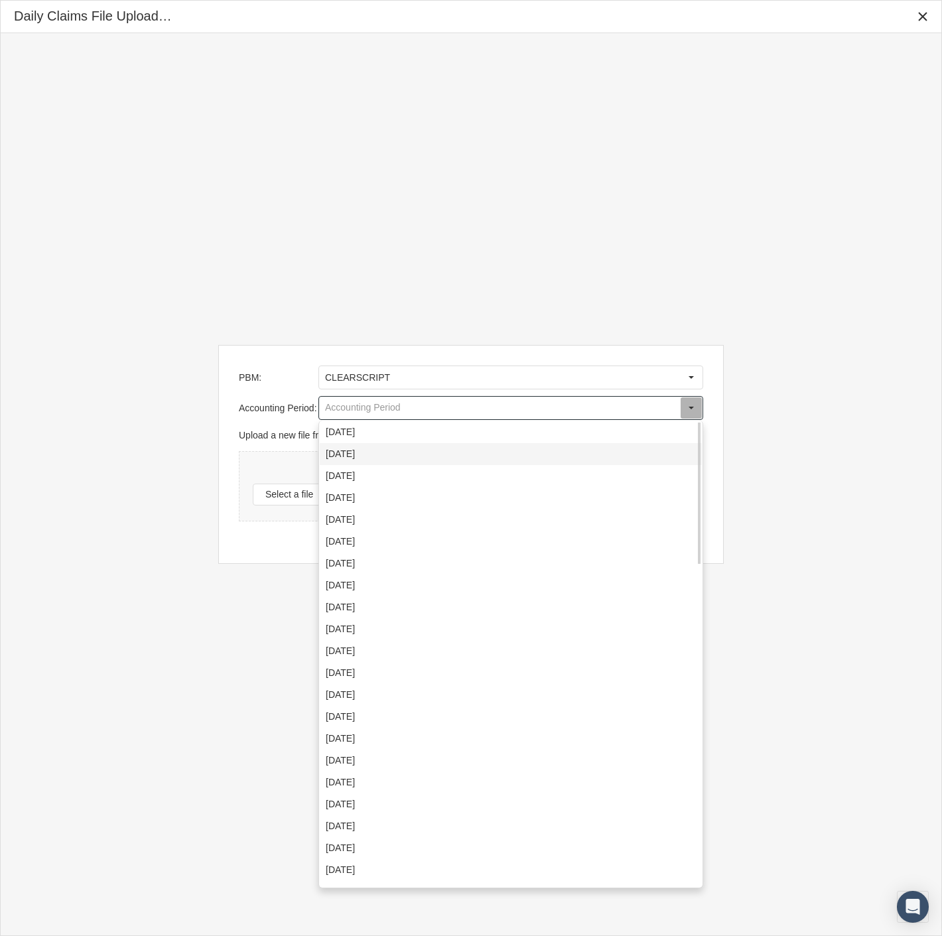
click at [358, 452] on div "August 2025" at bounding box center [511, 454] width 382 height 22
type input "August 2025"
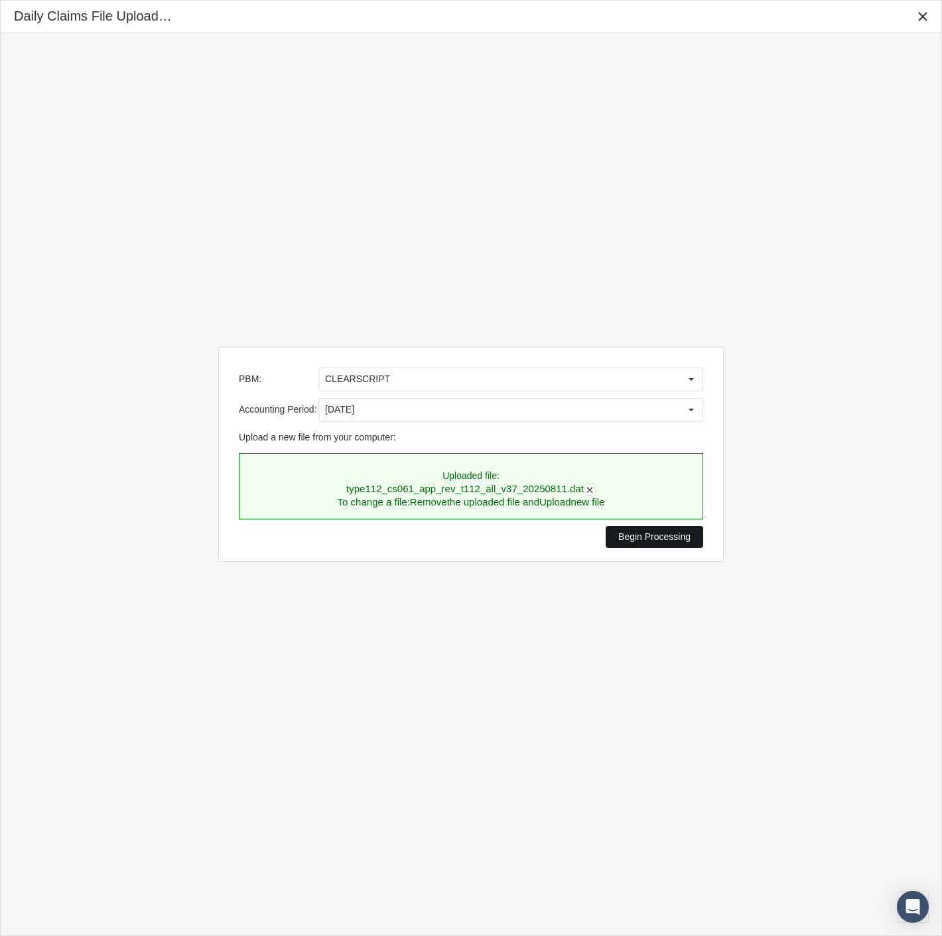
click at [640, 539] on span "Begin Processing" at bounding box center [654, 536] width 72 height 11
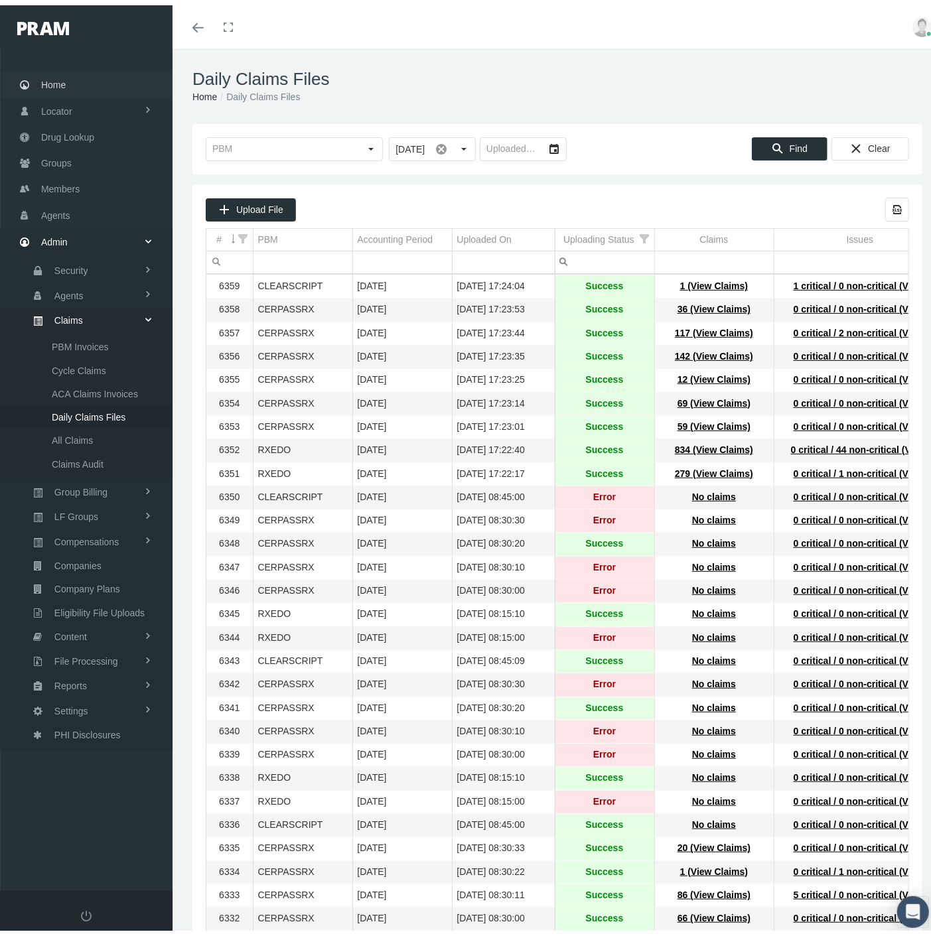
click at [58, 74] on span "Home" at bounding box center [53, 79] width 25 height 25
